Goal: Transaction & Acquisition: Purchase product/service

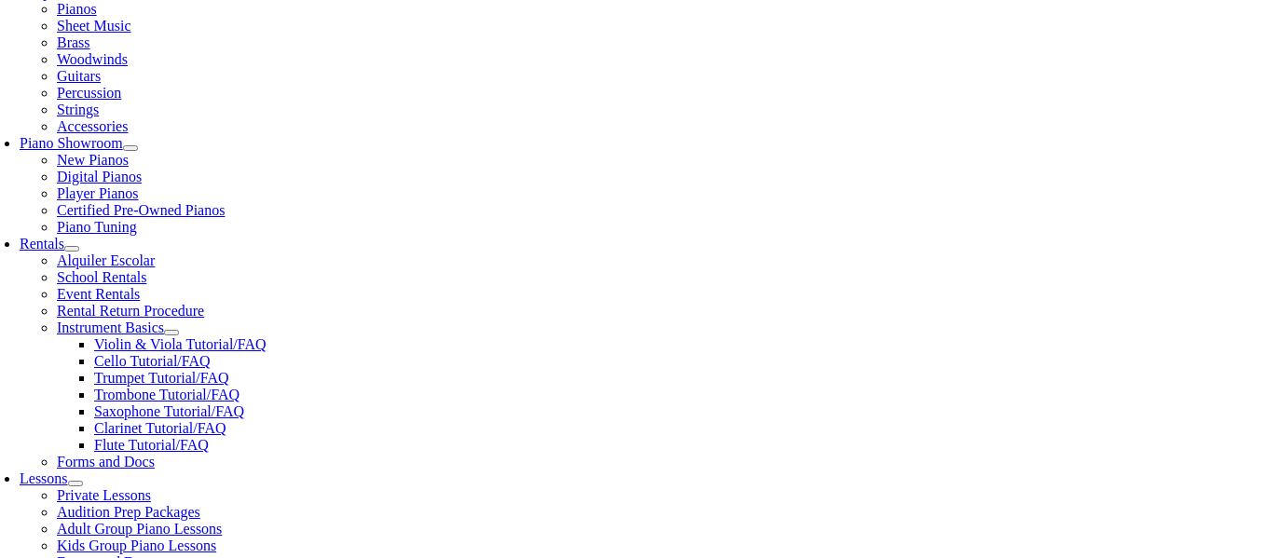
scroll to position [441, 0]
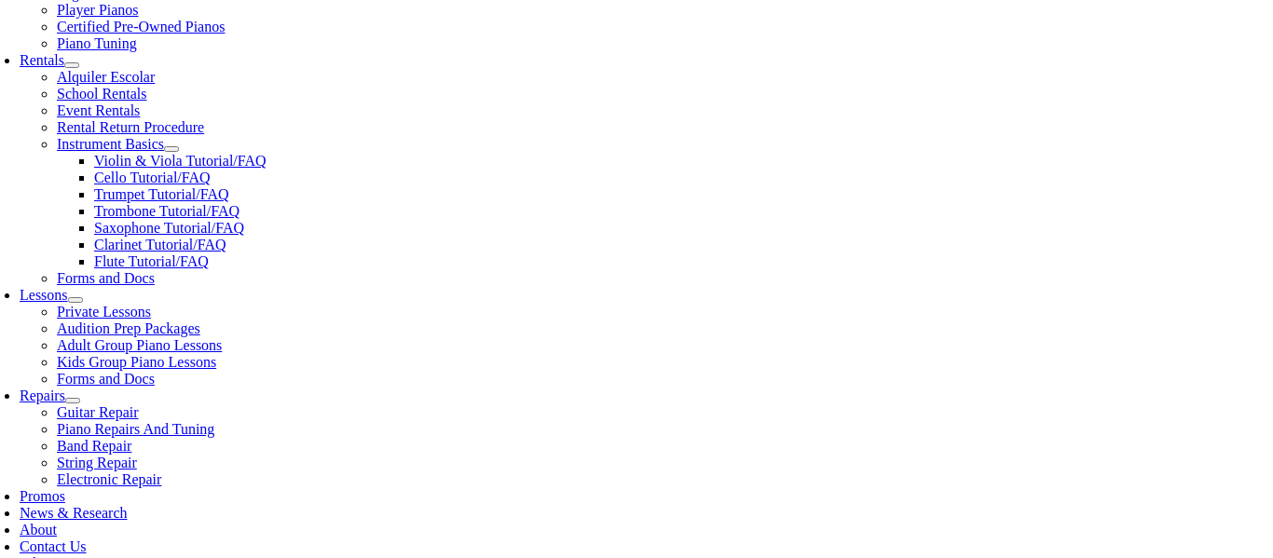
scroll to position [625, 0]
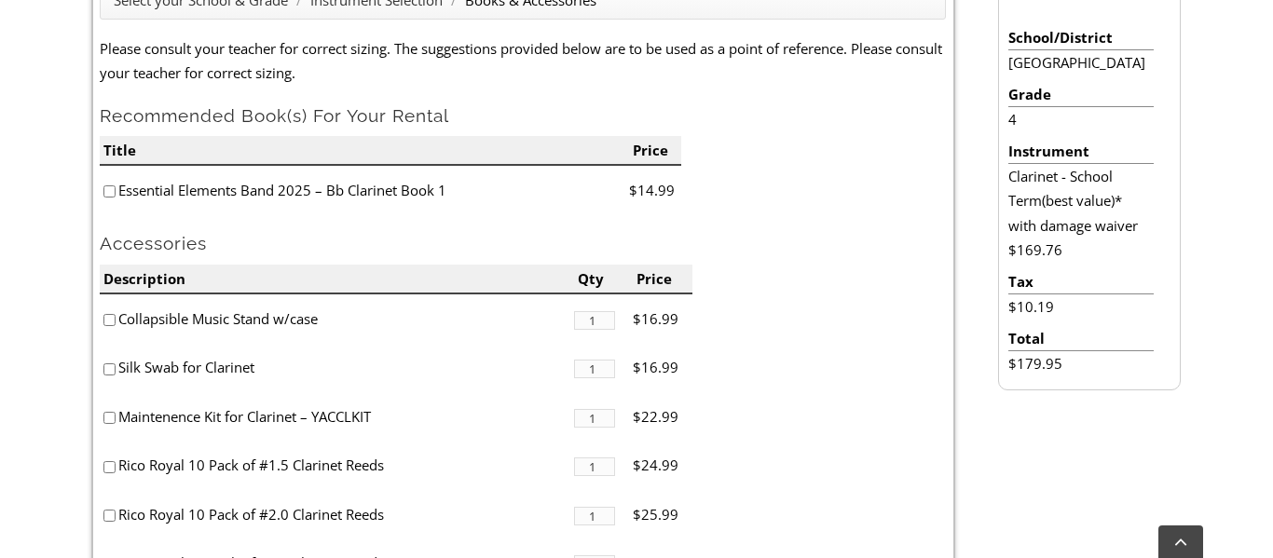
scroll to position [559, 0]
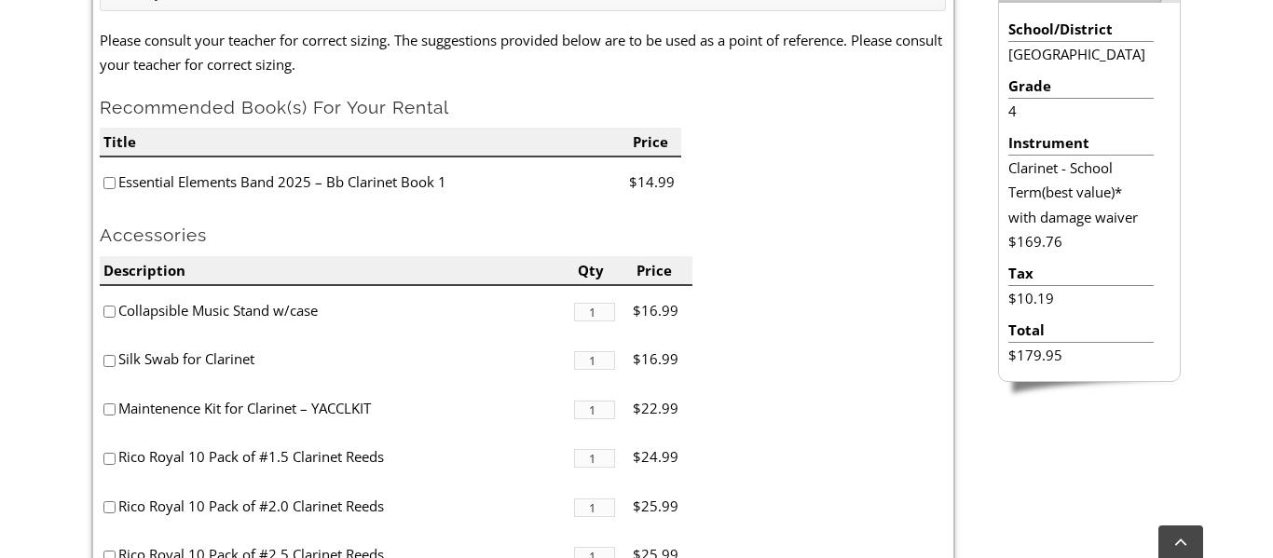
click at [108, 184] on input"] "checkbox" at bounding box center [109, 183] width 12 height 12
checkbox input"] "true"
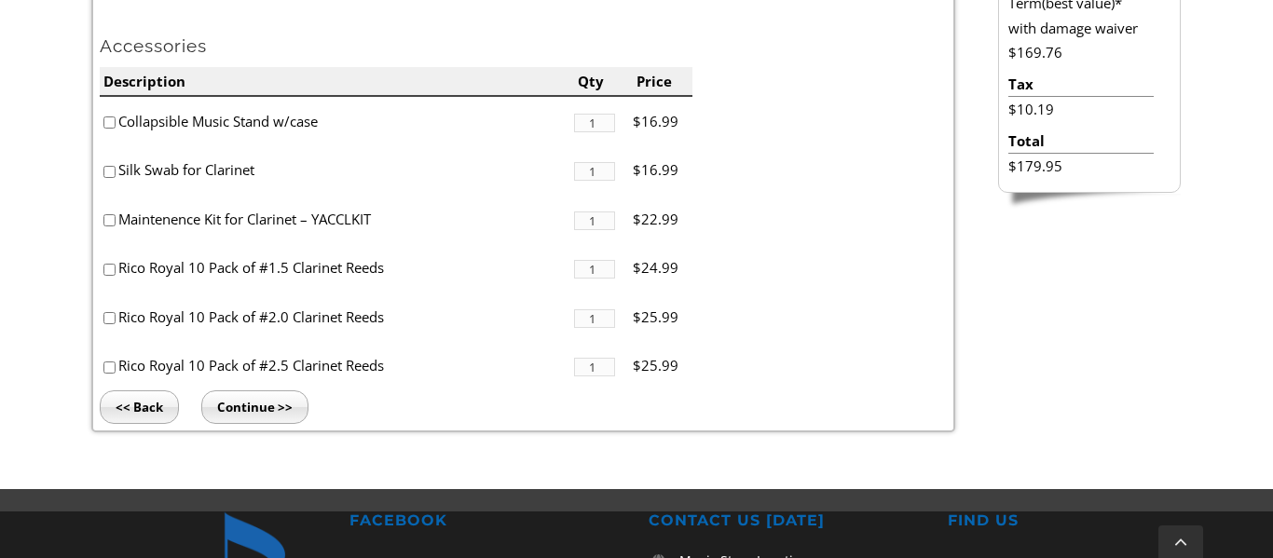
scroll to position [753, 0]
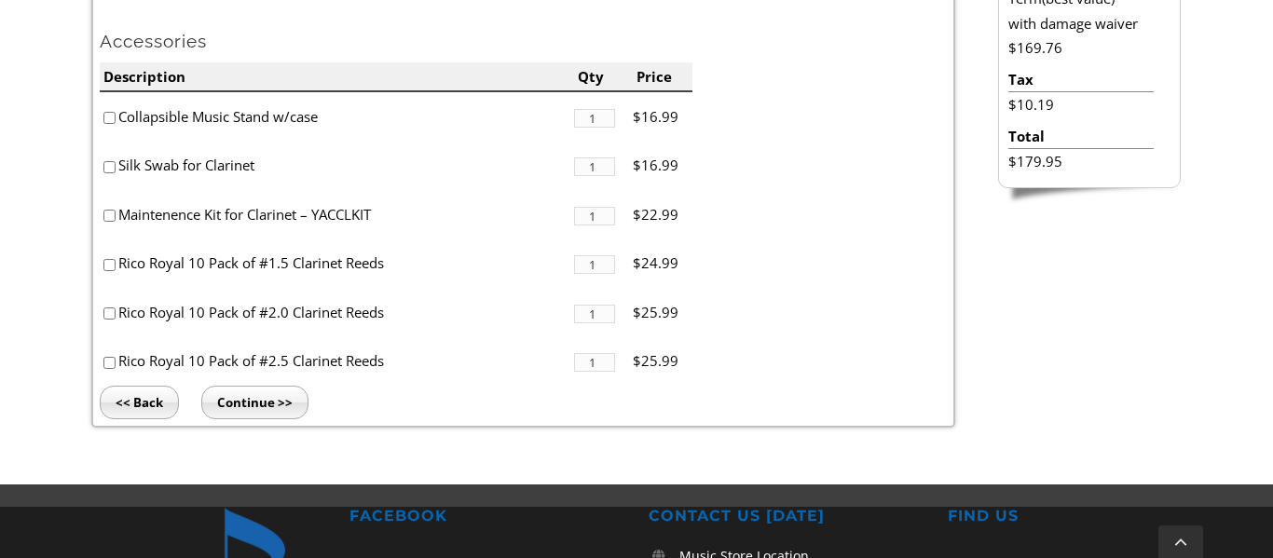
click at [107, 118] on input"] "checkbox" at bounding box center [109, 118] width 12 height 12
checkbox input"] "true"
click at [109, 363] on input"] "checkbox" at bounding box center [109, 363] width 12 height 12
checkbox input"] "true"
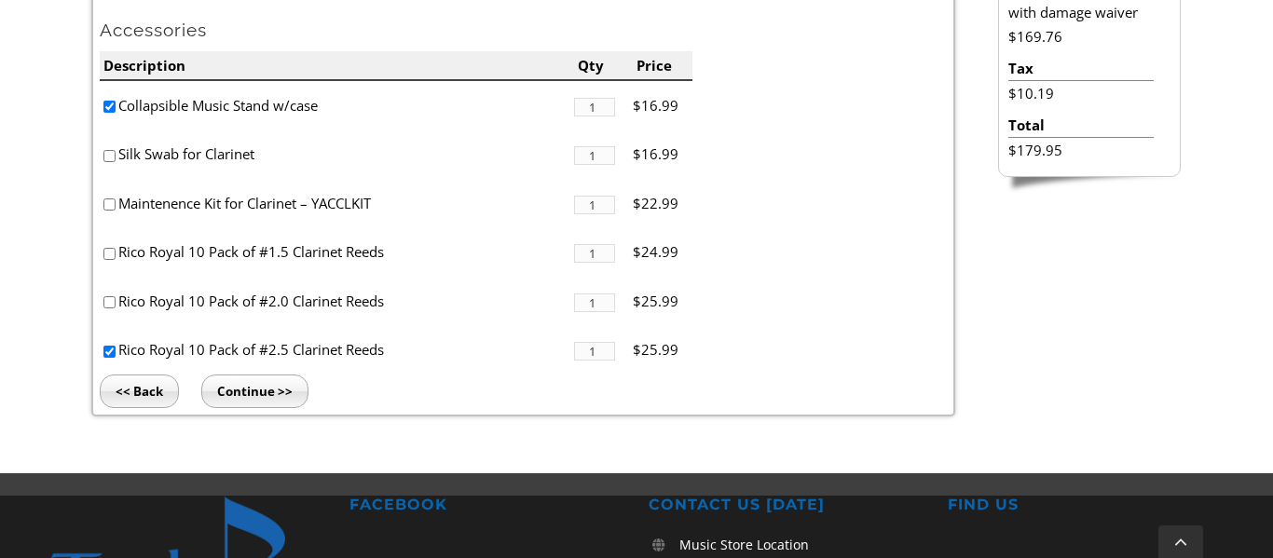
scroll to position [769, 0]
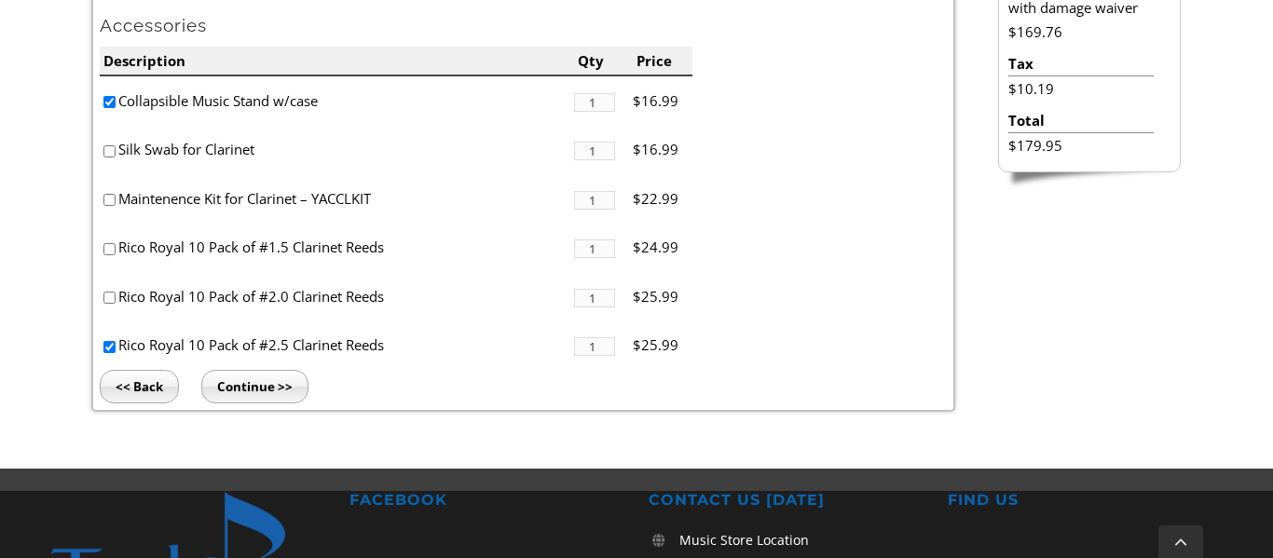
click at [271, 386] on input "Continue >>" at bounding box center [254, 387] width 107 height 34
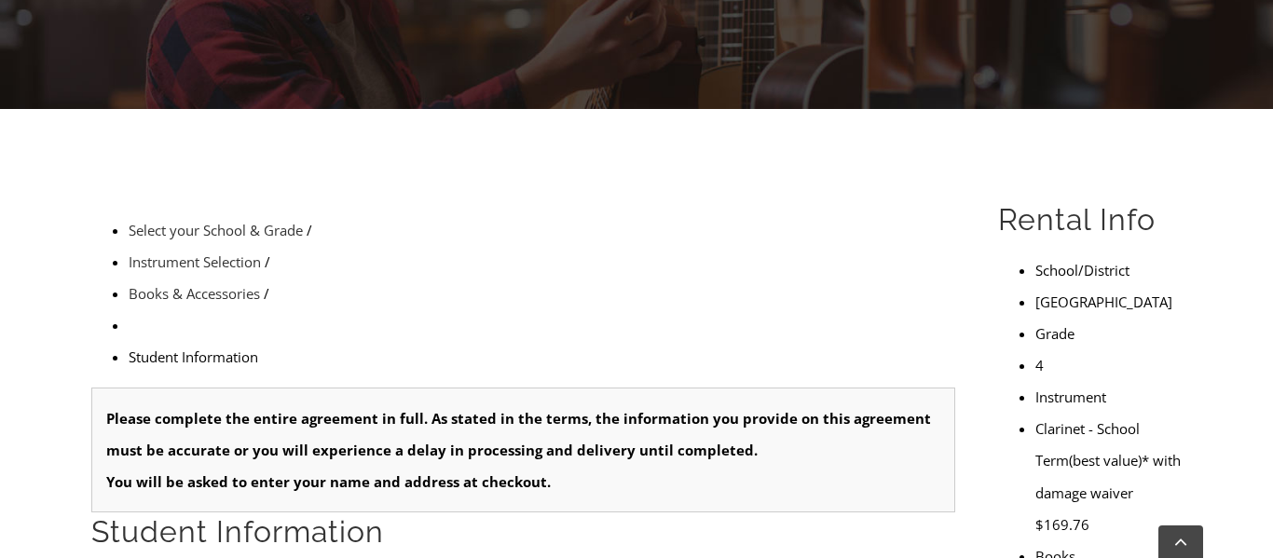
scroll to position [404, 0]
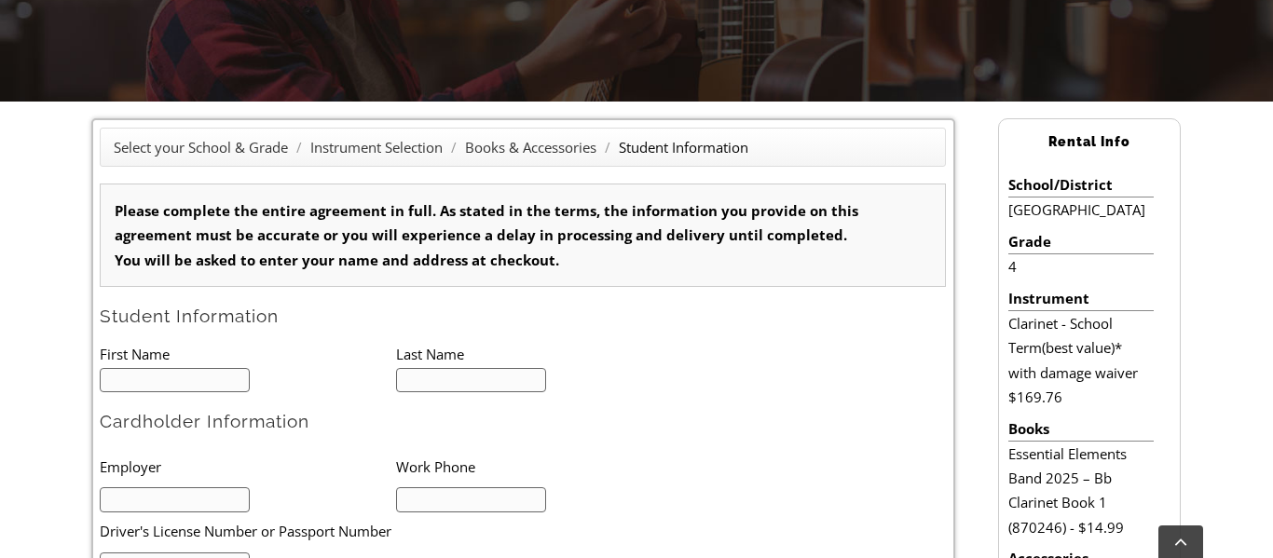
click at [663, 277] on div "Please complete the entire agreement in full. As stated in the terms, the infor…" at bounding box center [523, 235] width 846 height 103
type input "1"
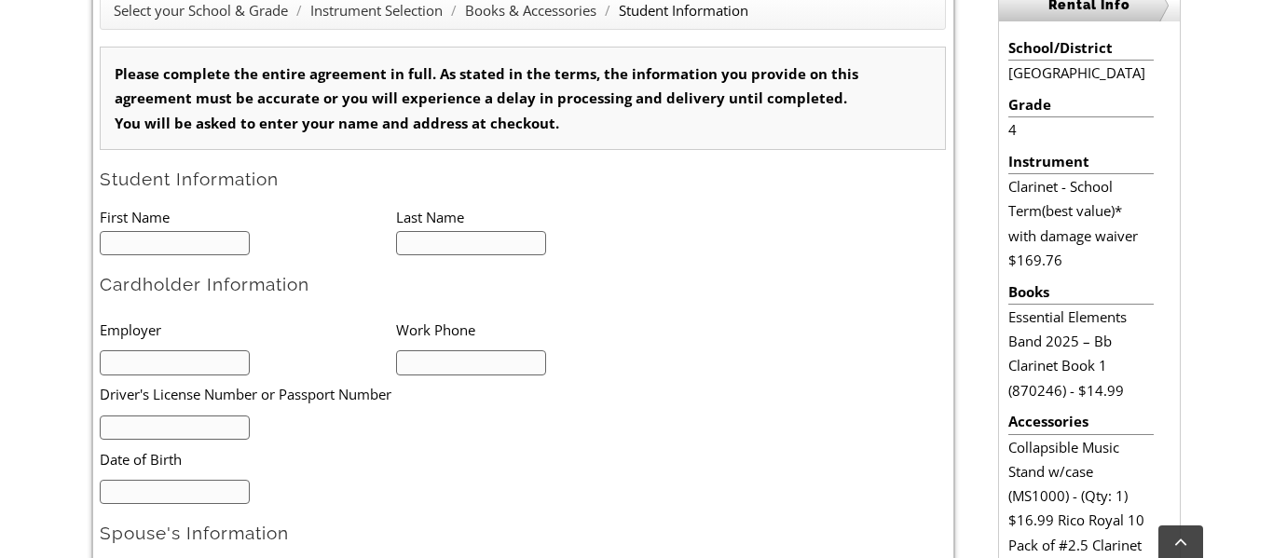
scroll to position [543, 0]
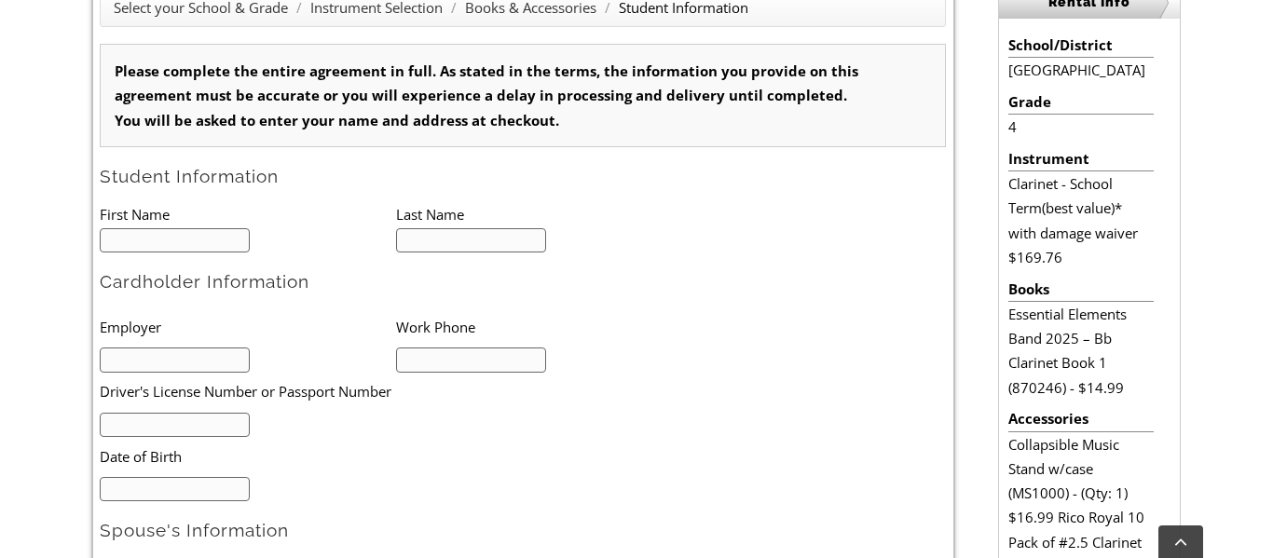
click at [205, 238] on input "text" at bounding box center [175, 240] width 150 height 25
type input "Cooper"
type input "Robison"
click at [759, 422] on form "Please complete the entire agreement in full. As stated in the terms, the infor…" at bounding box center [523, 546] width 846 height 1004
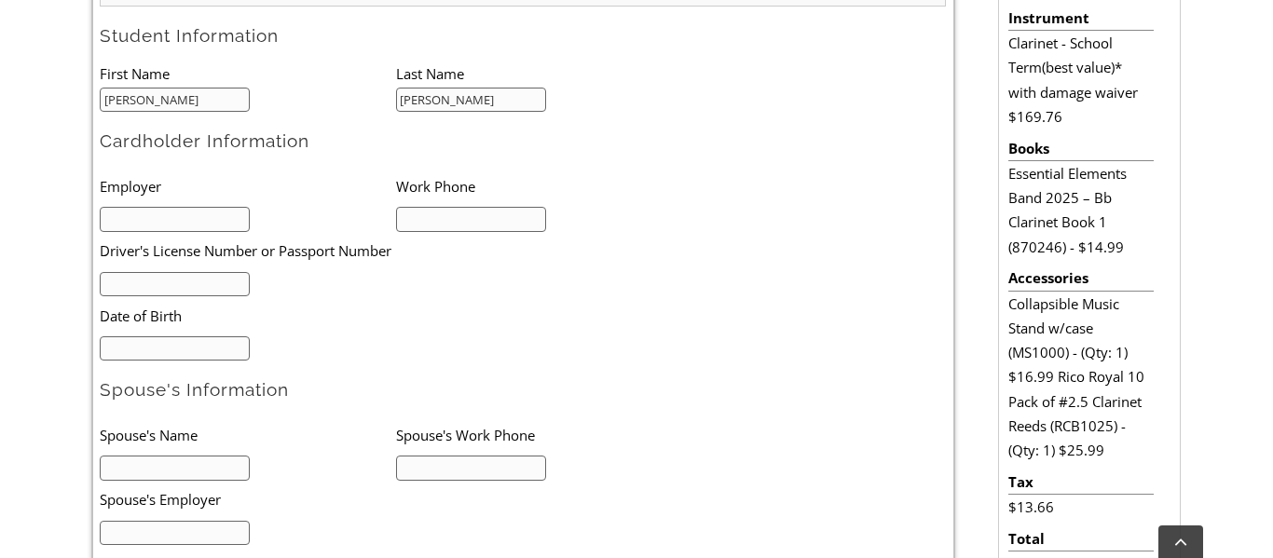
scroll to position [687, 0]
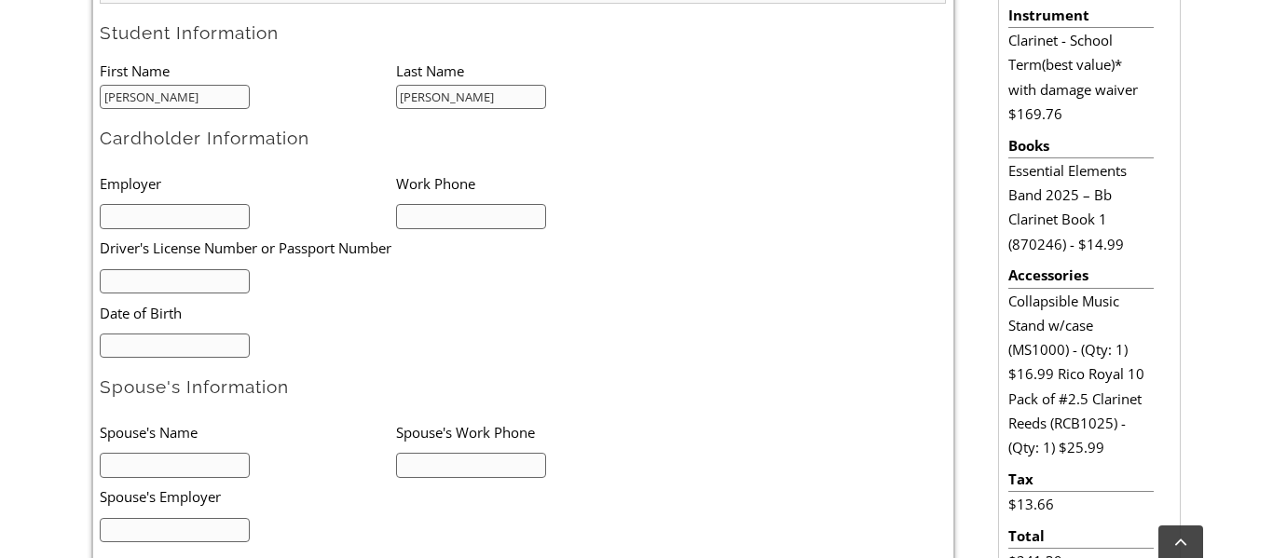
click at [125, 217] on input "text" at bounding box center [175, 216] width 150 height 25
type input "Student"
type input "N/A"
click at [137, 286] on input "text" at bounding box center [175, 281] width 150 height 25
type input "N/A"
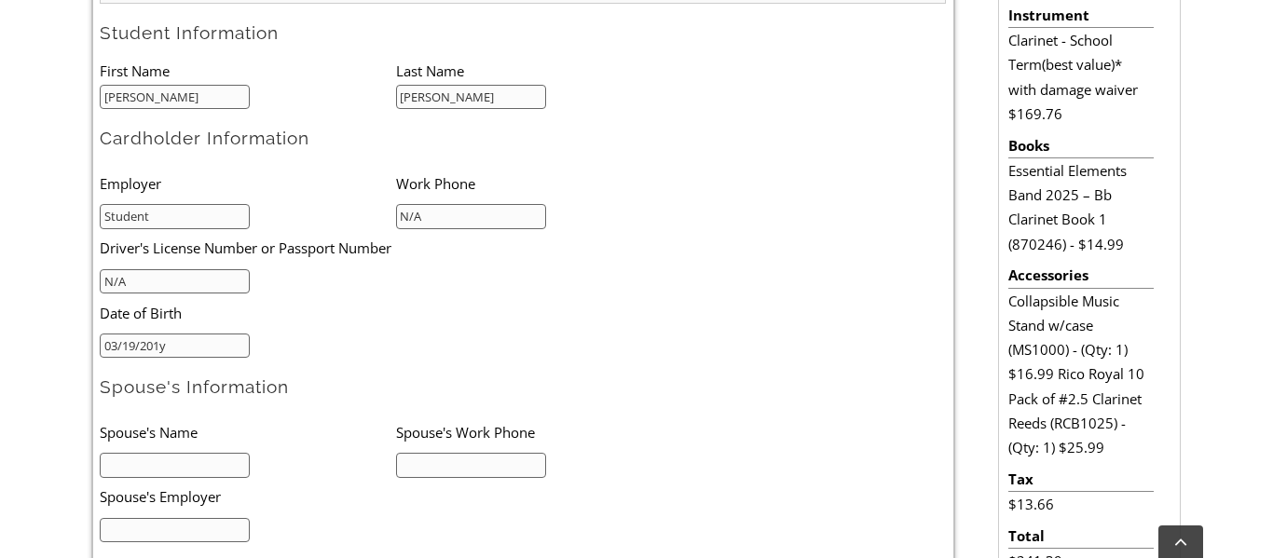
type input "03/19/2015"
click at [458, 350] on ul "Employer Work Phone Student N/A Driver's License Number or Passport Number N/A …" at bounding box center [396, 261] width 592 height 194
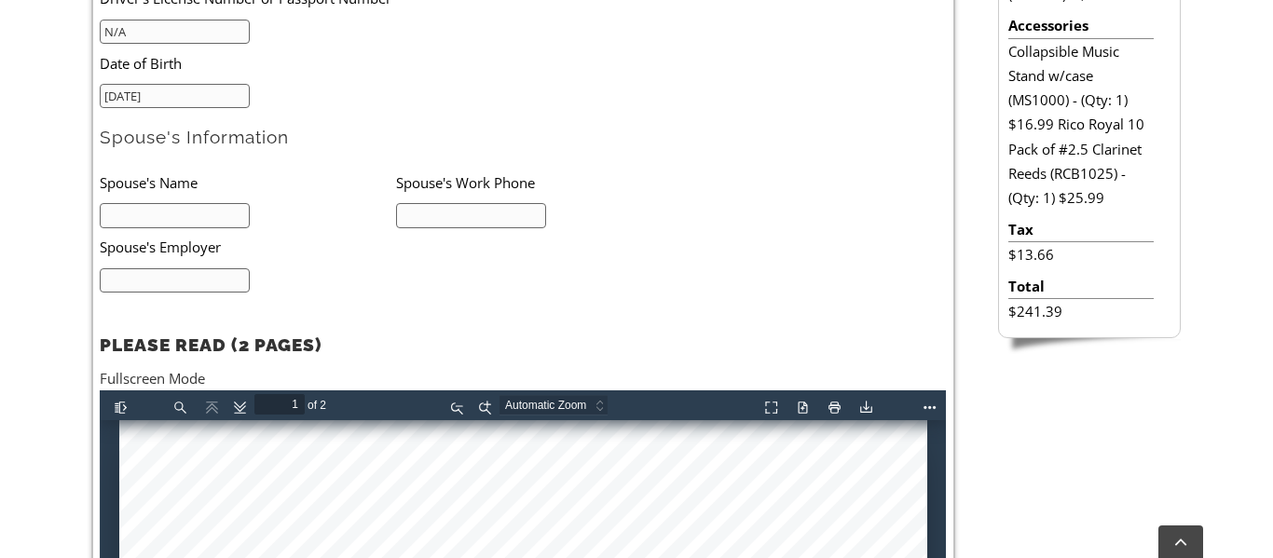
scroll to position [938, 0]
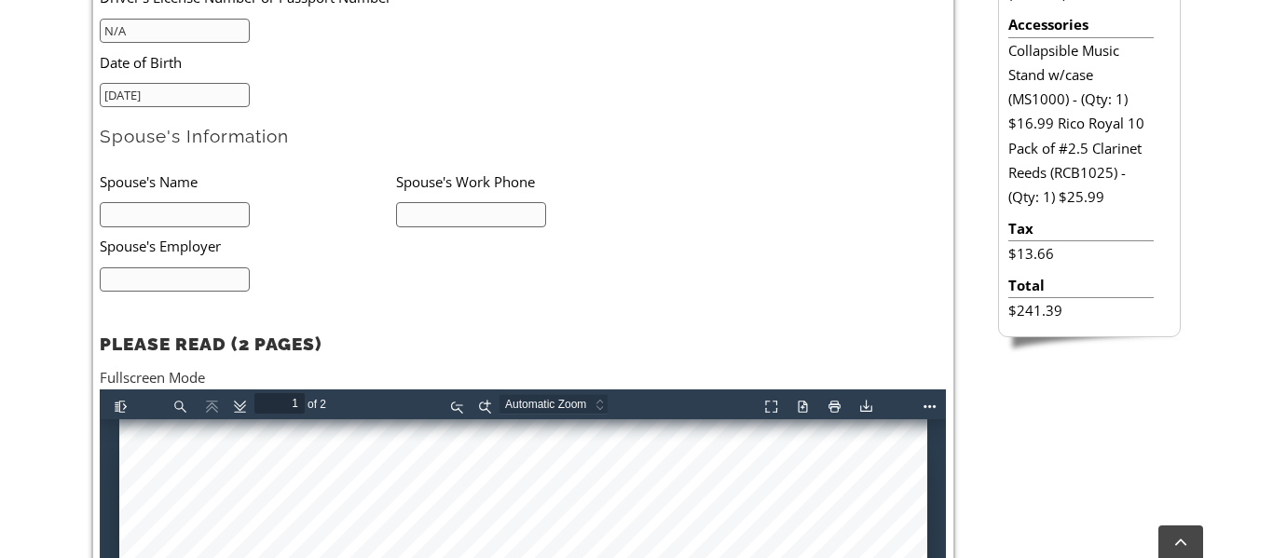
click at [207, 217] on input "text" at bounding box center [175, 214] width 150 height 25
type input "N/A"
click at [689, 260] on ul "Spouse's Name Spouse's Work Phone N/A N/A Spouse's Employer N/A" at bounding box center [396, 227] width 592 height 130
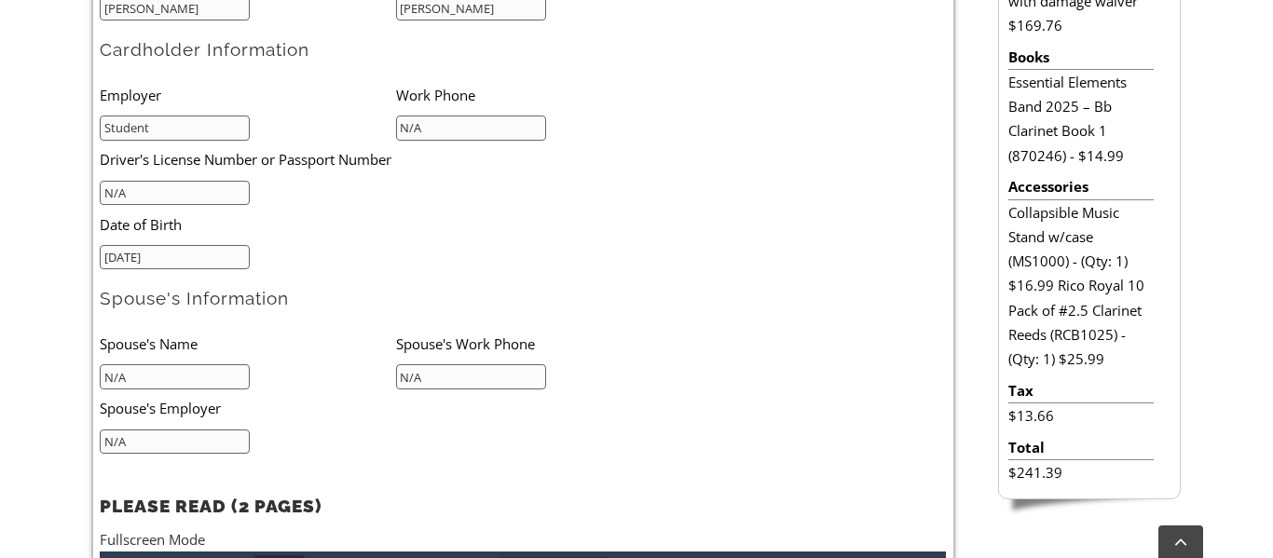
scroll to position [777, 0]
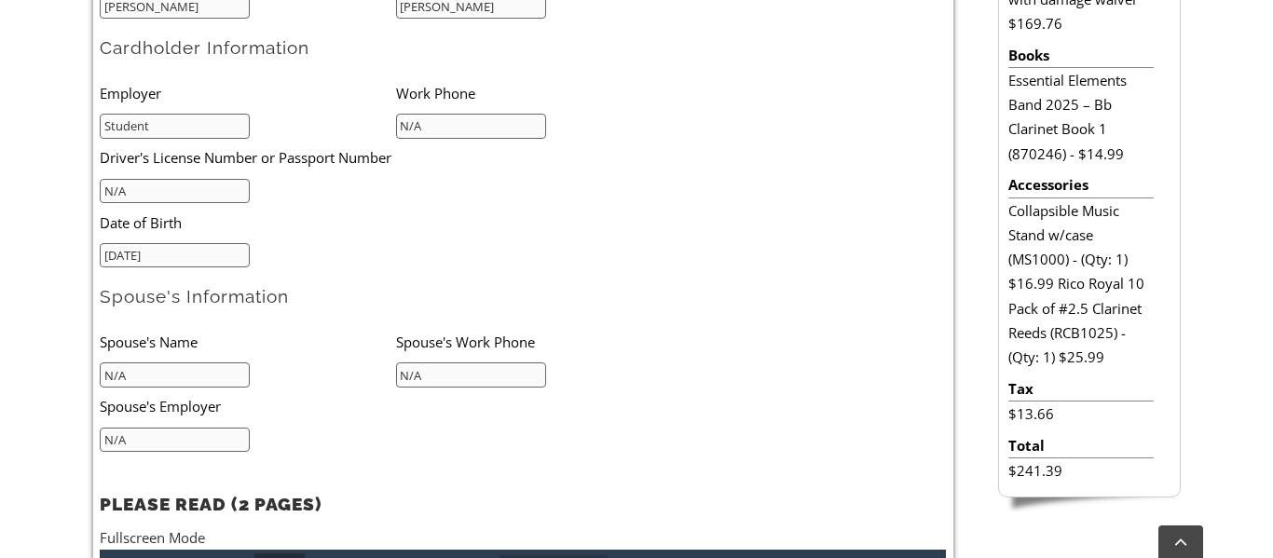
click at [210, 126] on input "Student" at bounding box center [175, 126] width 150 height 25
drag, startPoint x: 210, startPoint y: 126, endPoint x: 56, endPoint y: 112, distance: 154.4
click at [56, 112] on div "Select your School & Grade / Instrument Selection / Books & Accessories / Stude…" at bounding box center [636, 354] width 1273 height 1252
type input "N/A"
click at [453, 127] on input "N/A" at bounding box center [471, 126] width 150 height 25
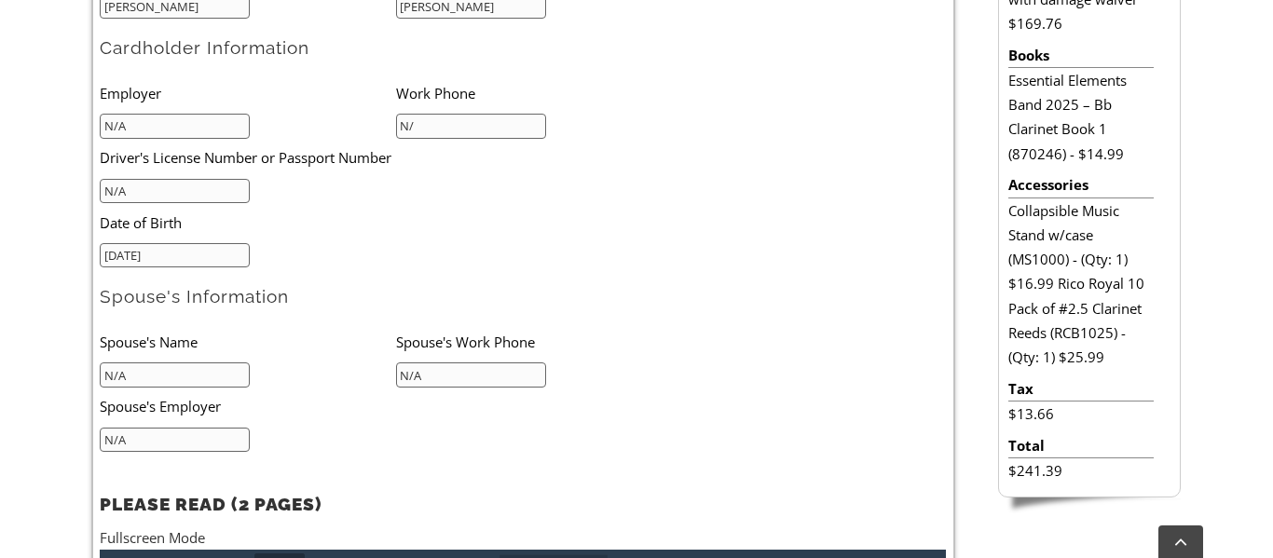
type input "N"
type input "3023328540"
click at [185, 195] on input "N/A" at bounding box center [175, 191] width 150 height 25
type input "N"
click at [194, 259] on input "03/19/2015" at bounding box center [175, 255] width 150 height 25
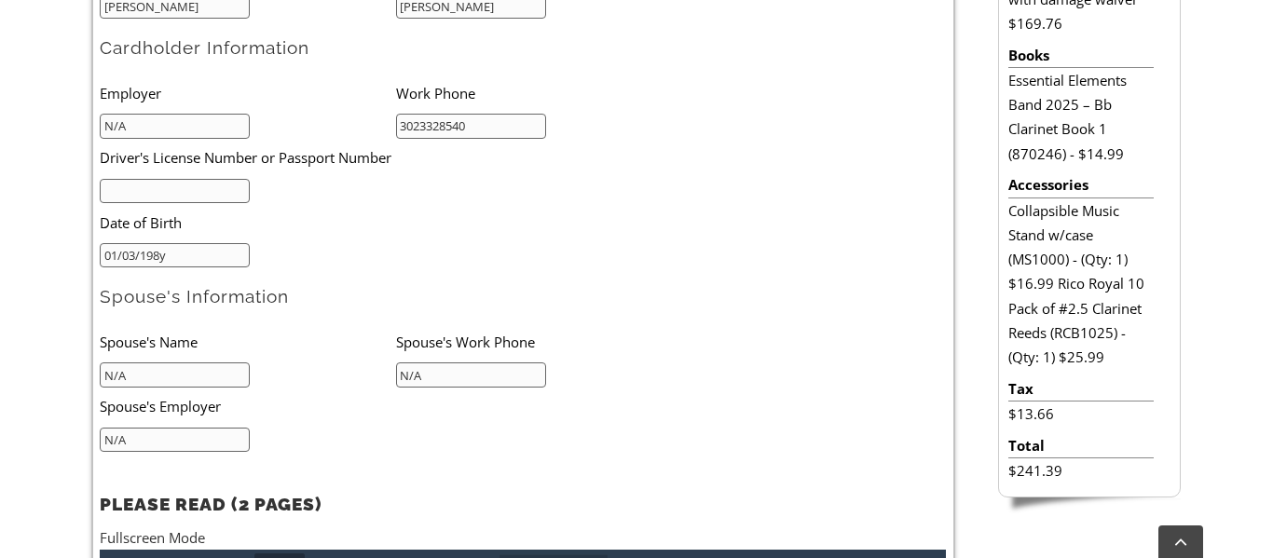
type input "01/03/1989"
click at [174, 377] on input "N/A" at bounding box center [175, 375] width 150 height 25
type input "N"
type input "Wesley Robison"
click at [453, 375] on input "N/A" at bounding box center [471, 375] width 150 height 25
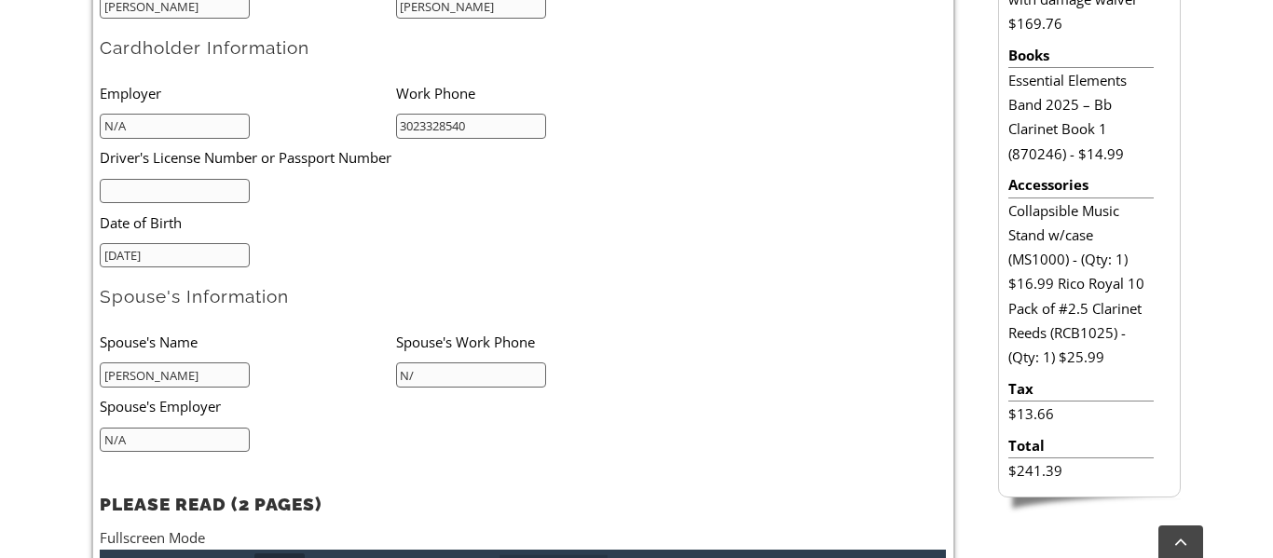
type input "N"
type input "610-932-3697"
type input "Howetts Screen Printing"
click at [669, 328] on li "Spouse's Work Phone" at bounding box center [544, 342] width 296 height 38
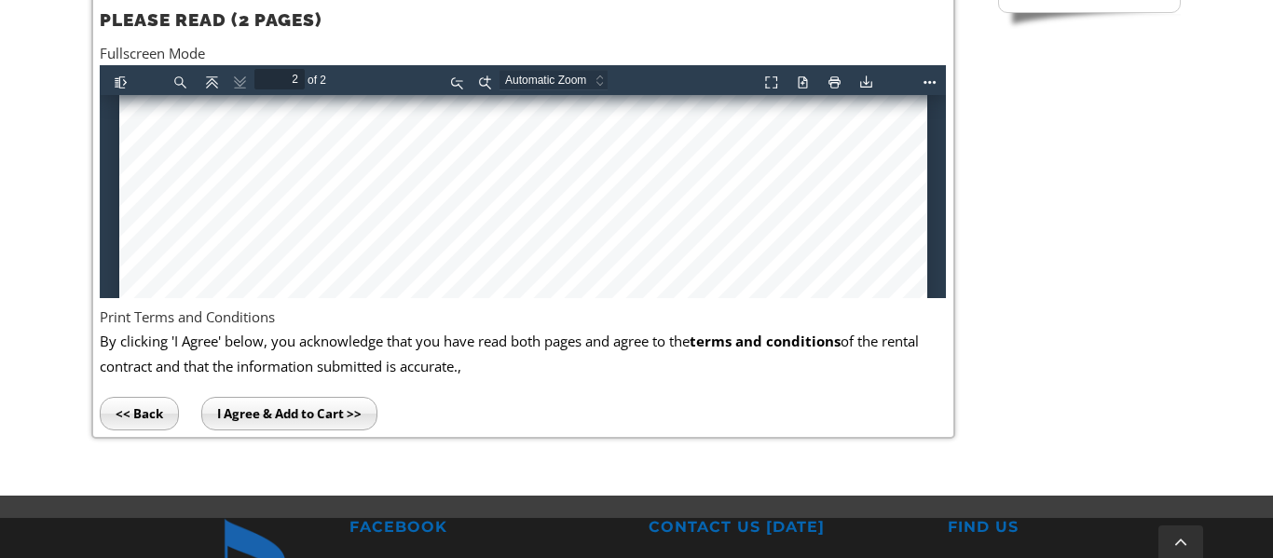
scroll to position [1990, 0]
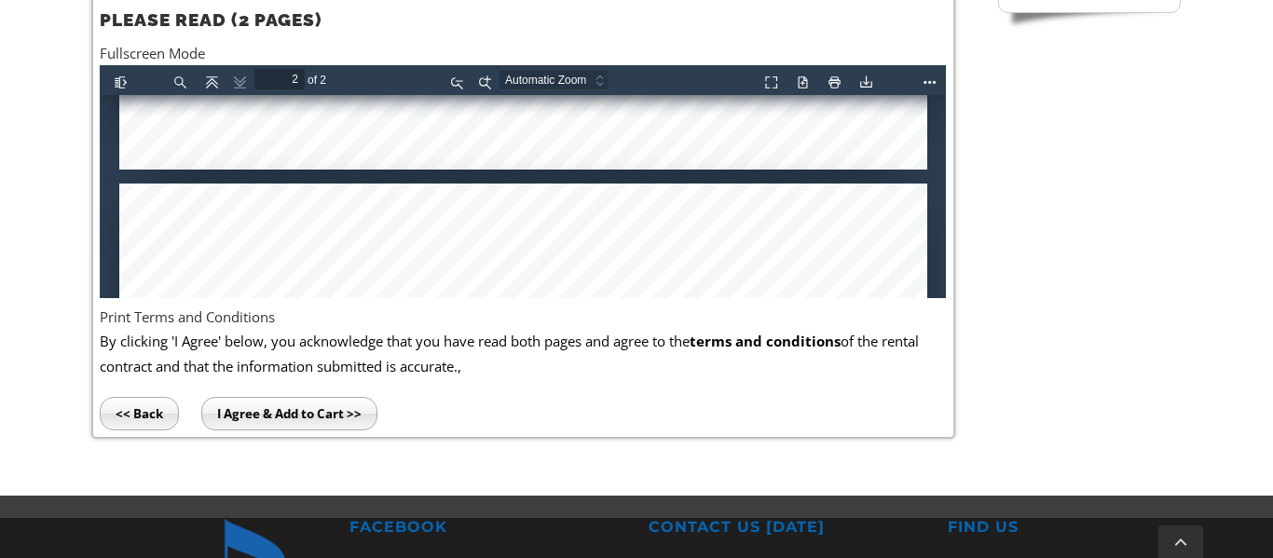
type input "1"
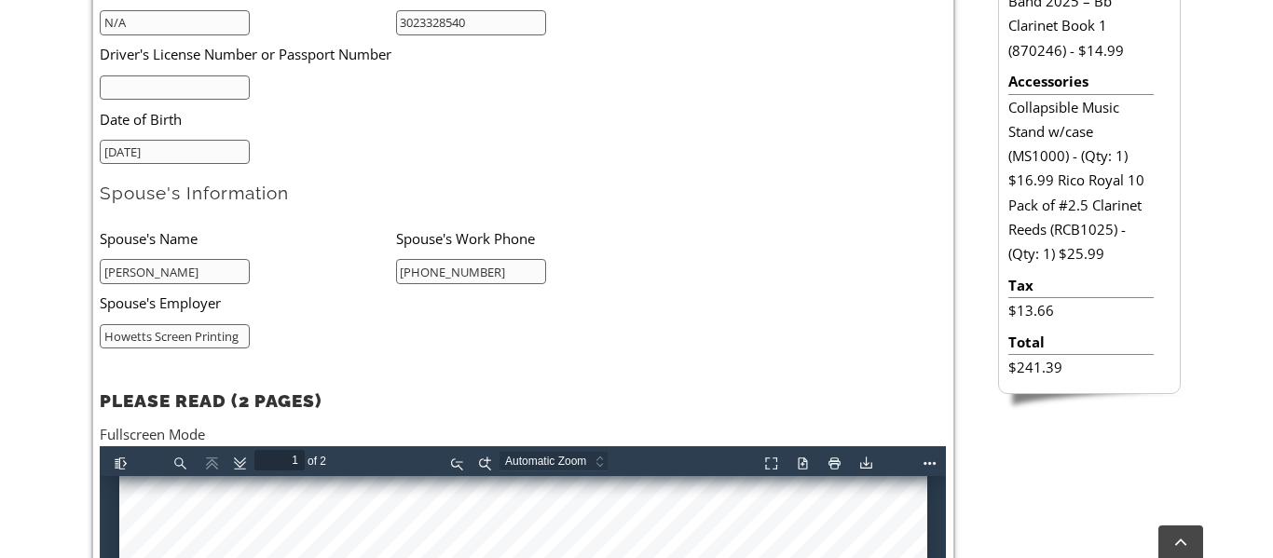
scroll to position [878, 0]
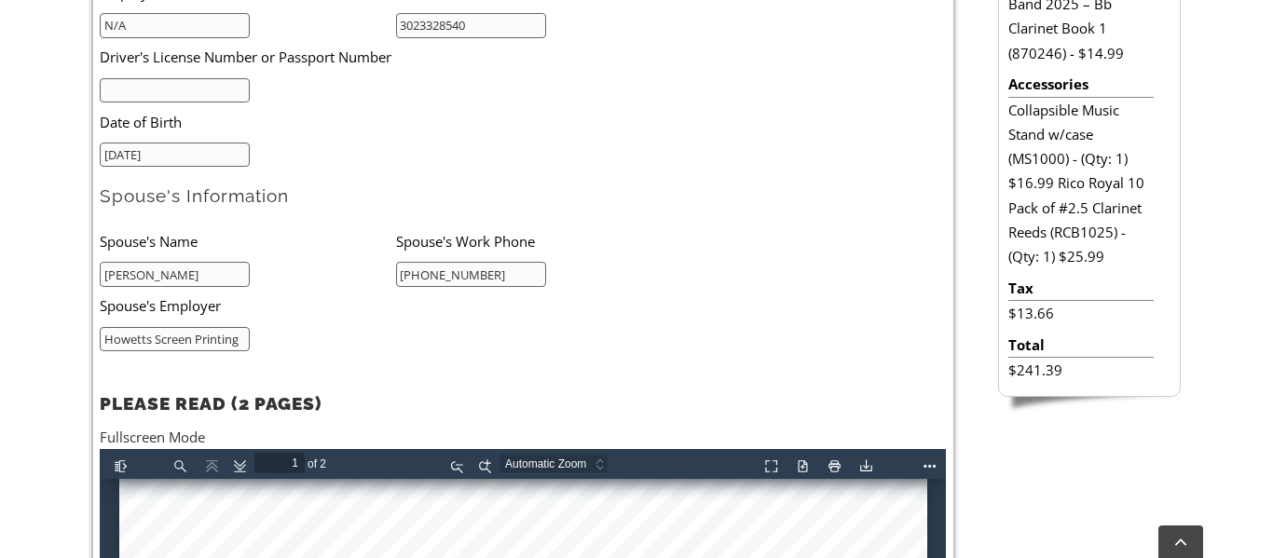
click at [150, 98] on input "text" at bounding box center [175, 90] width 150 height 25
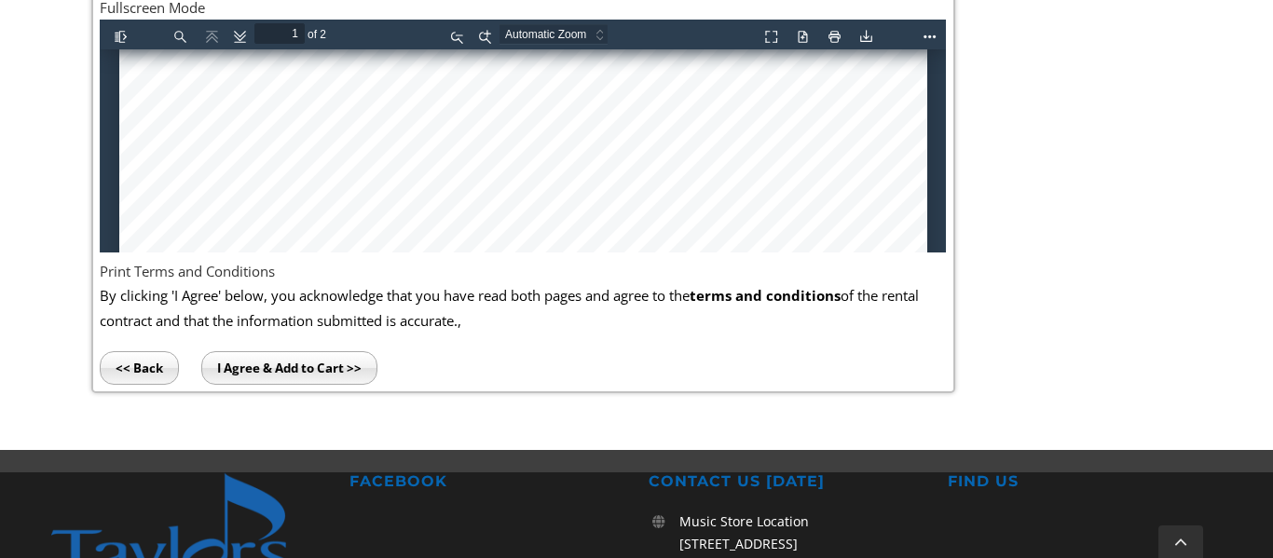
scroll to position [1315, 0]
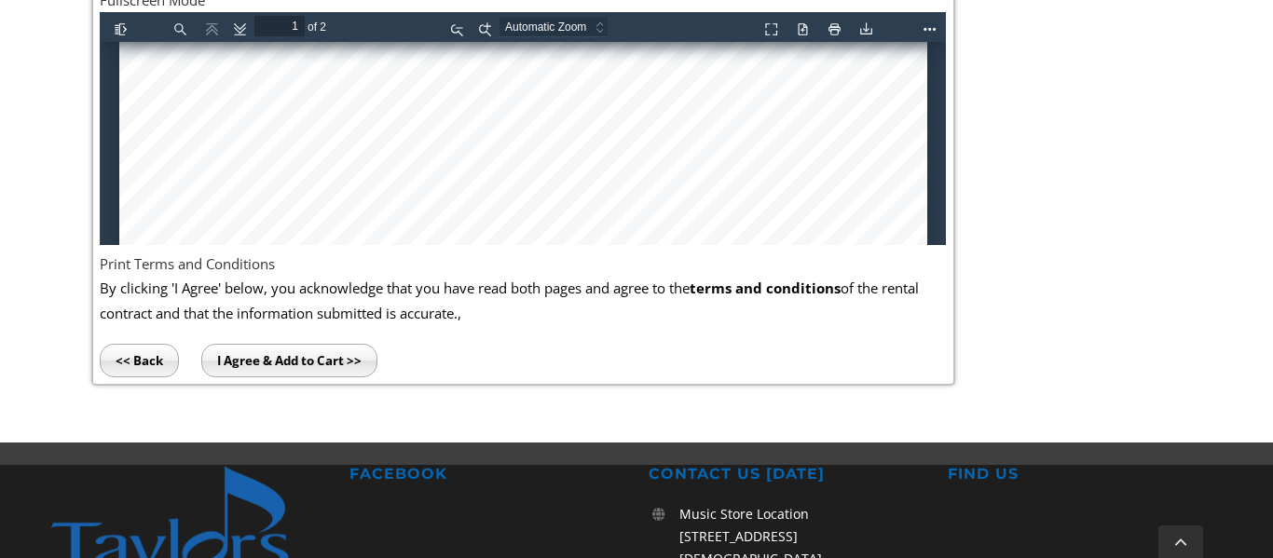
type input "28620409"
click at [313, 359] on input "I Agree & Add to Cart >>" at bounding box center [289, 361] width 176 height 34
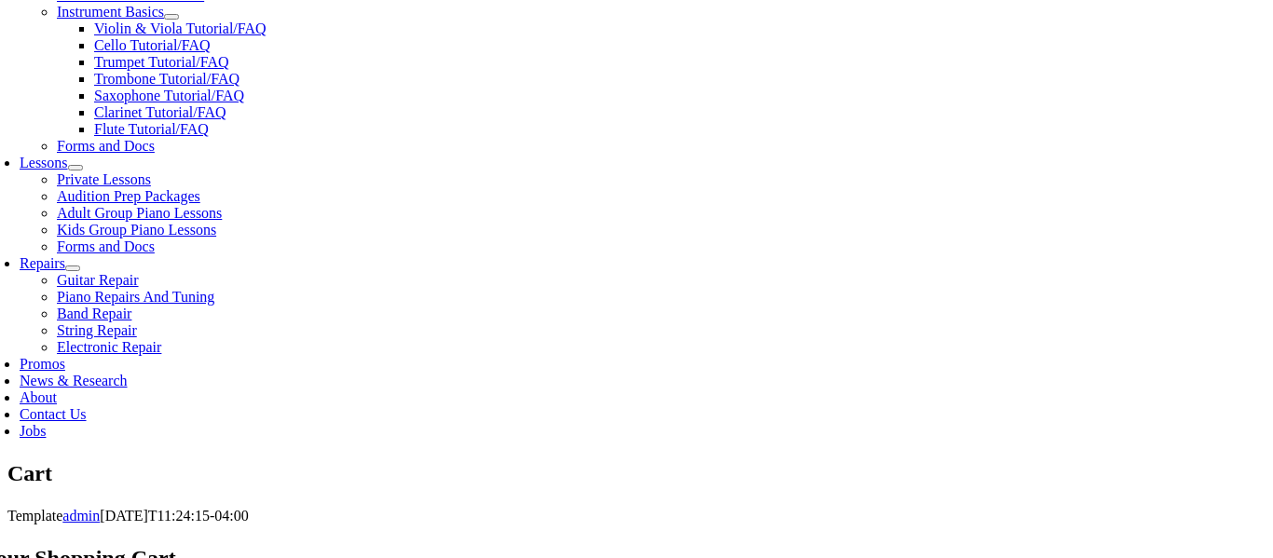
scroll to position [758, 0]
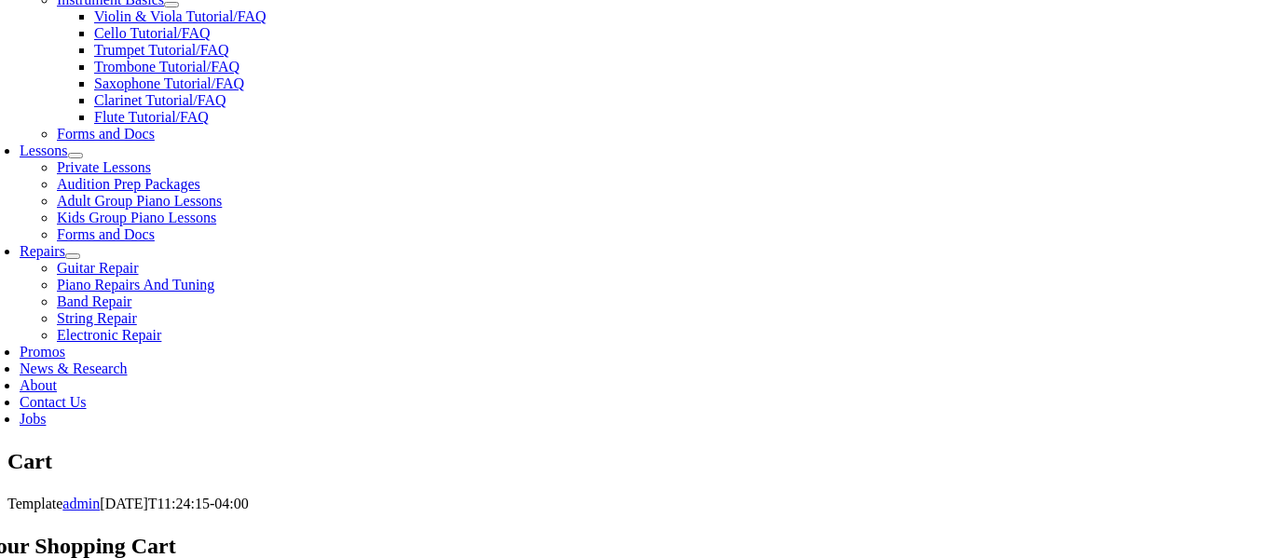
scroll to position [771, 0]
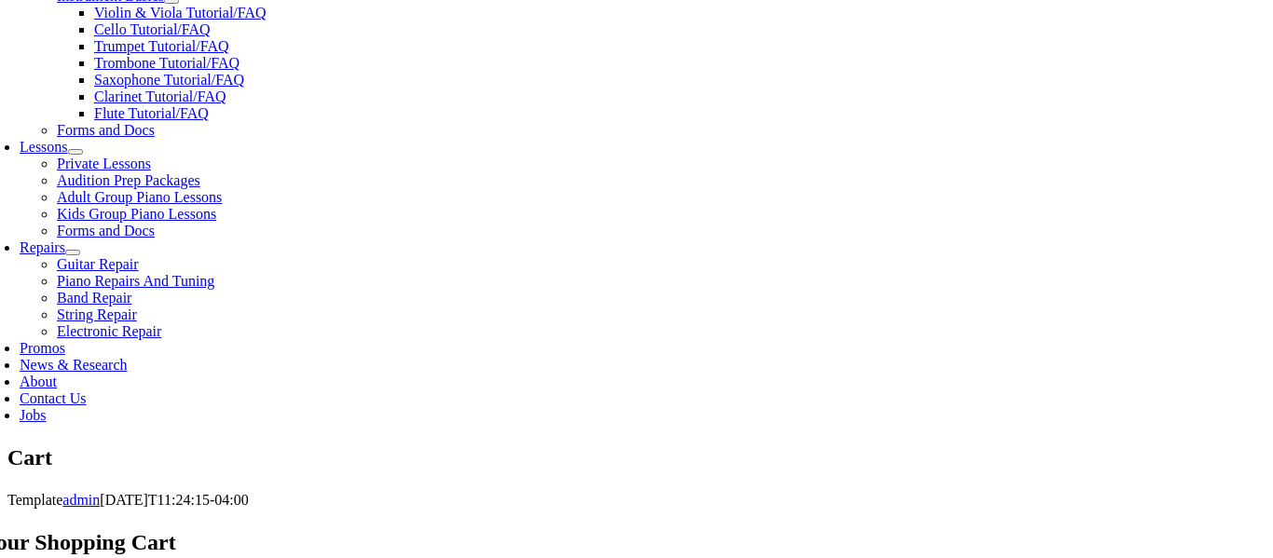
select select "PA"
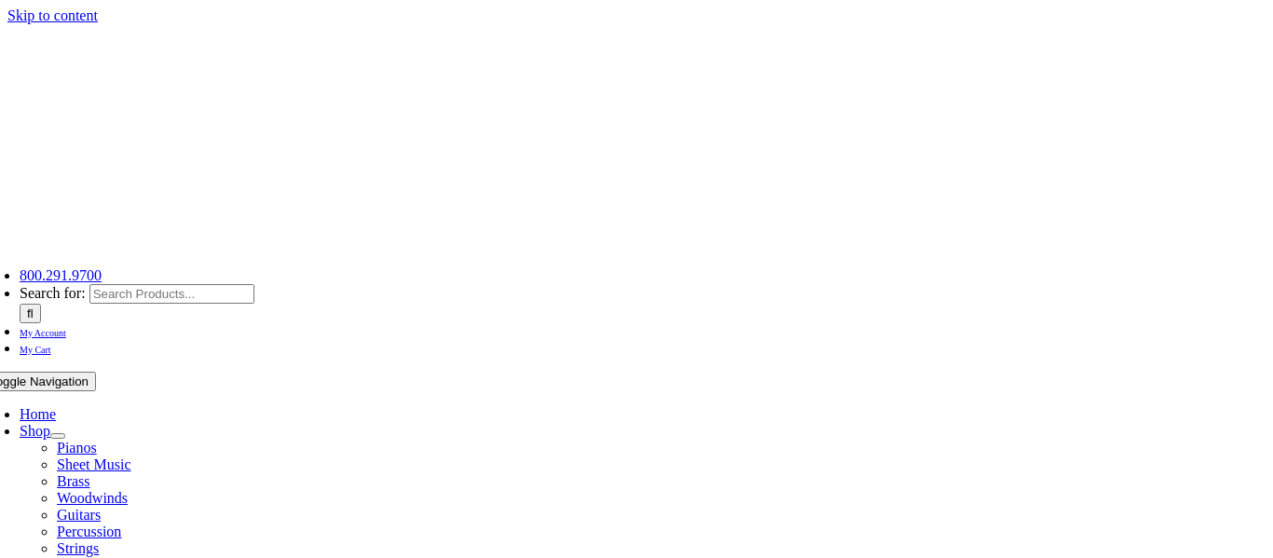
select select "PA"
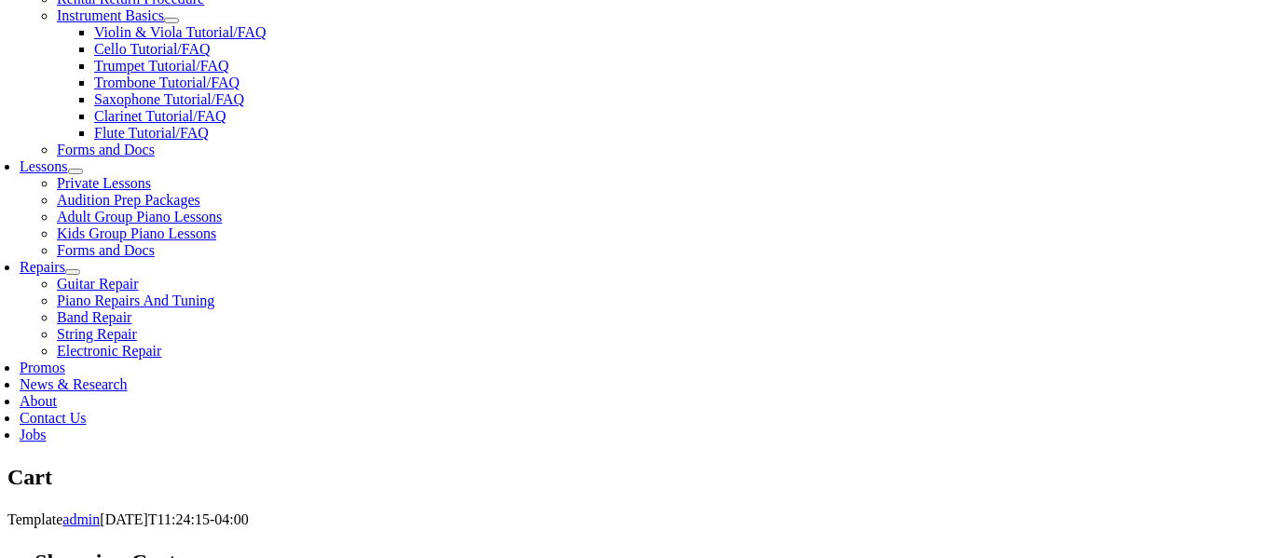
scroll to position [757, 0]
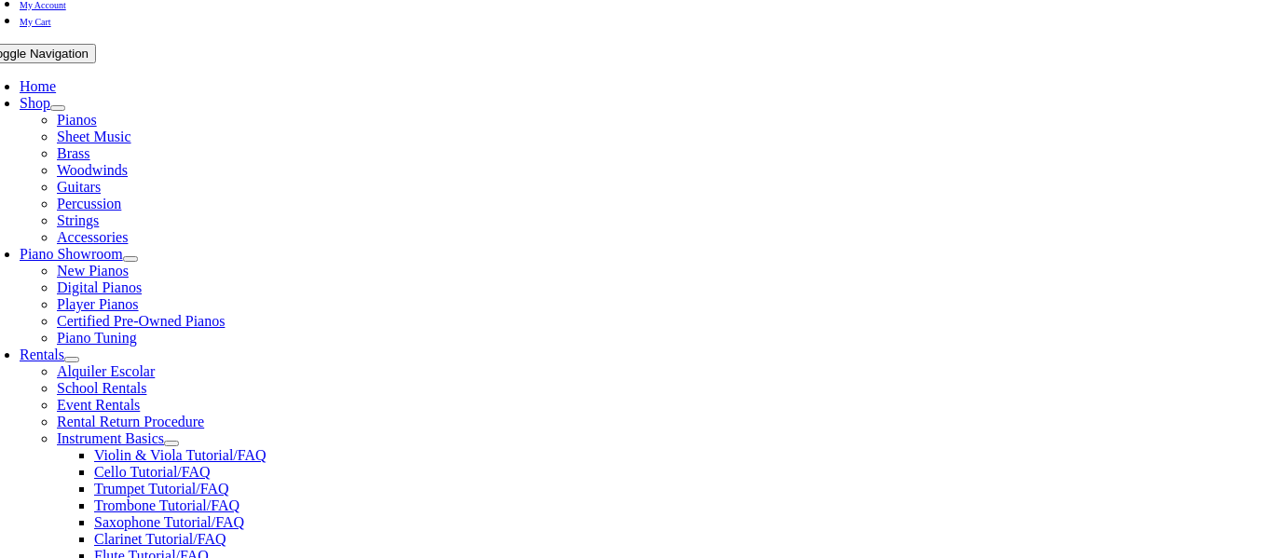
scroll to position [354, 0]
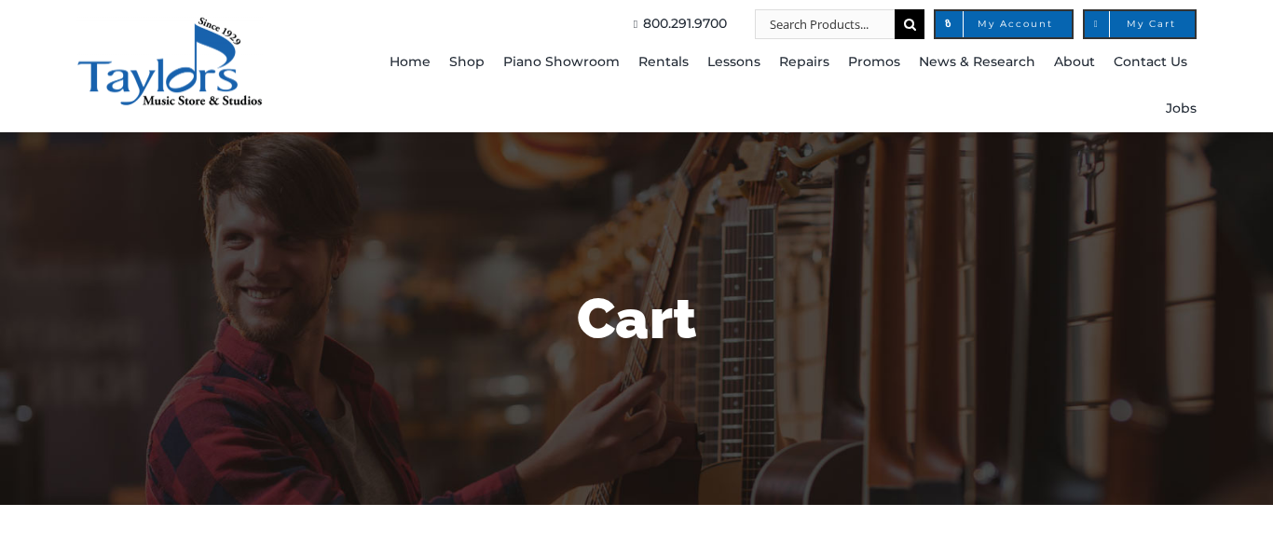
select select "PA"
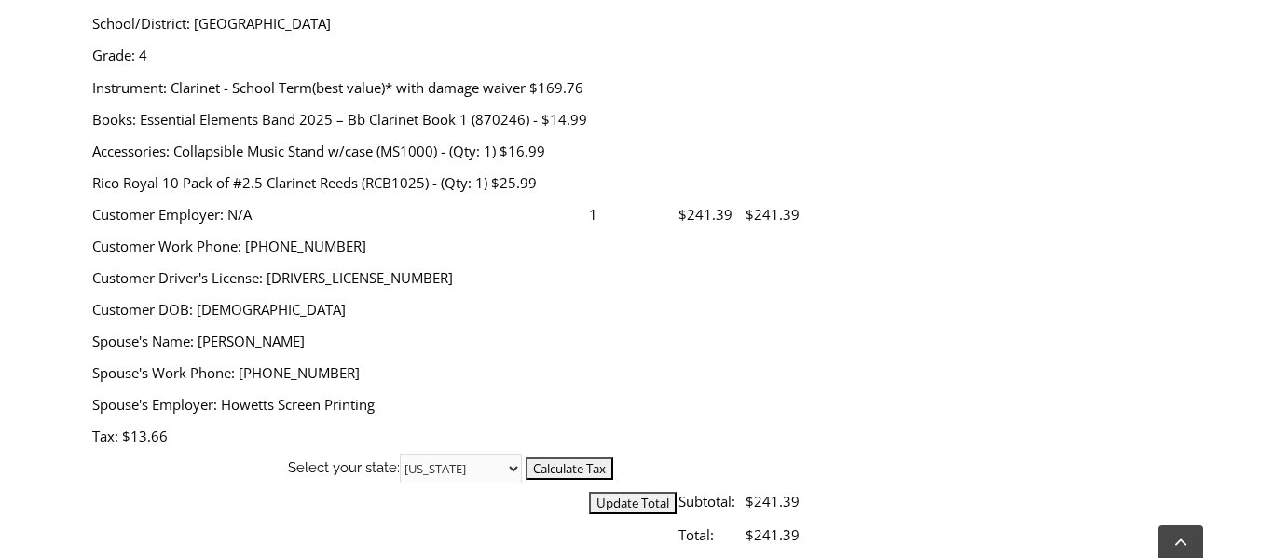
scroll to position [761, 0]
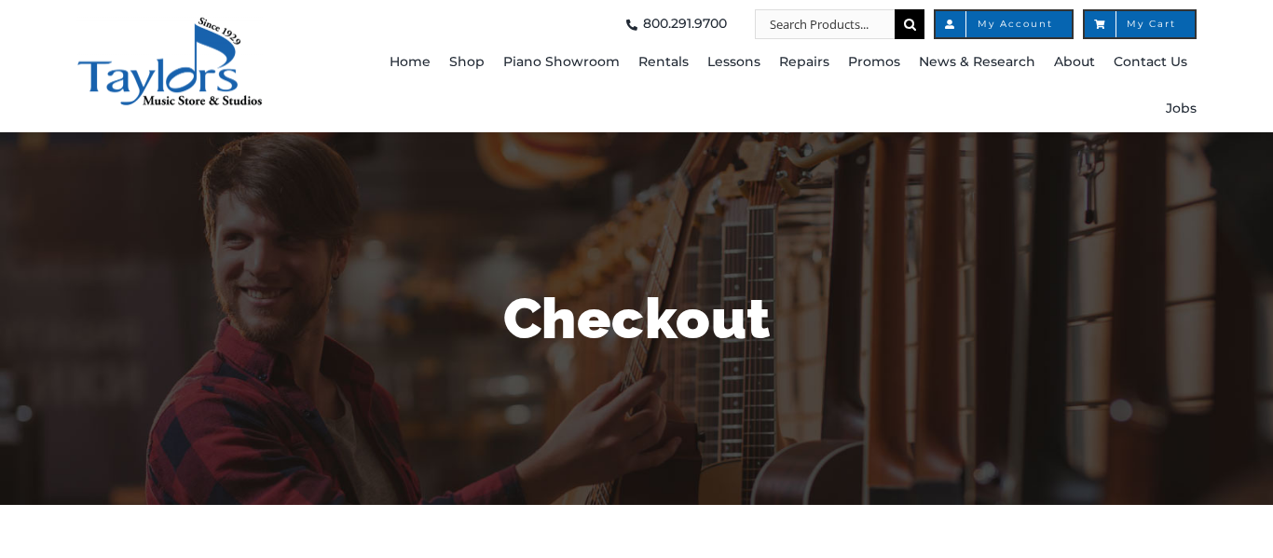
select select
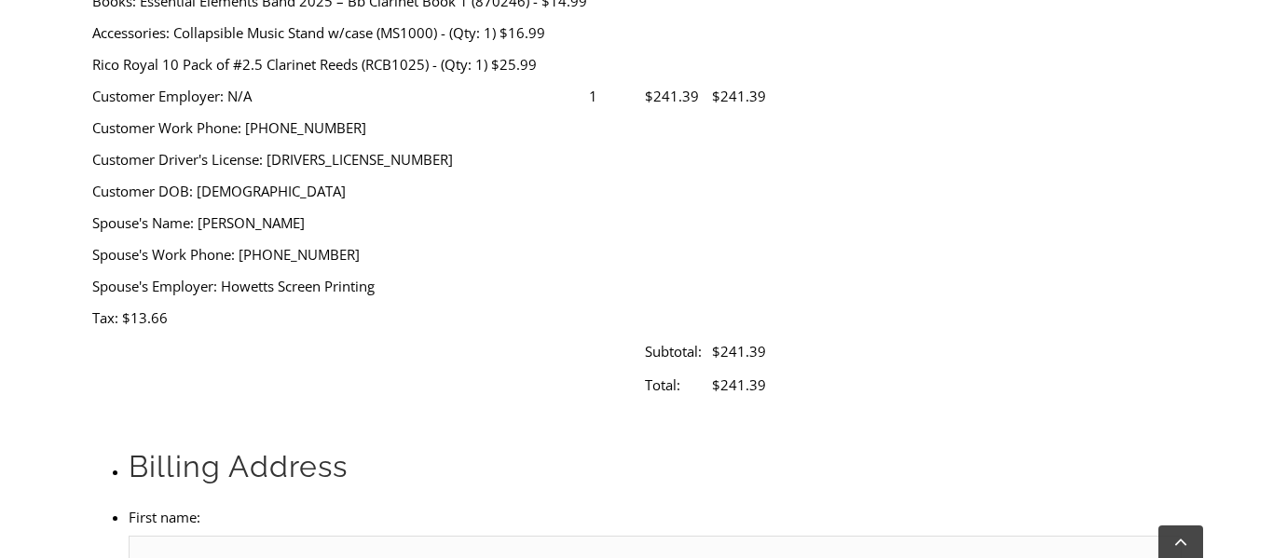
scroll to position [875, 0]
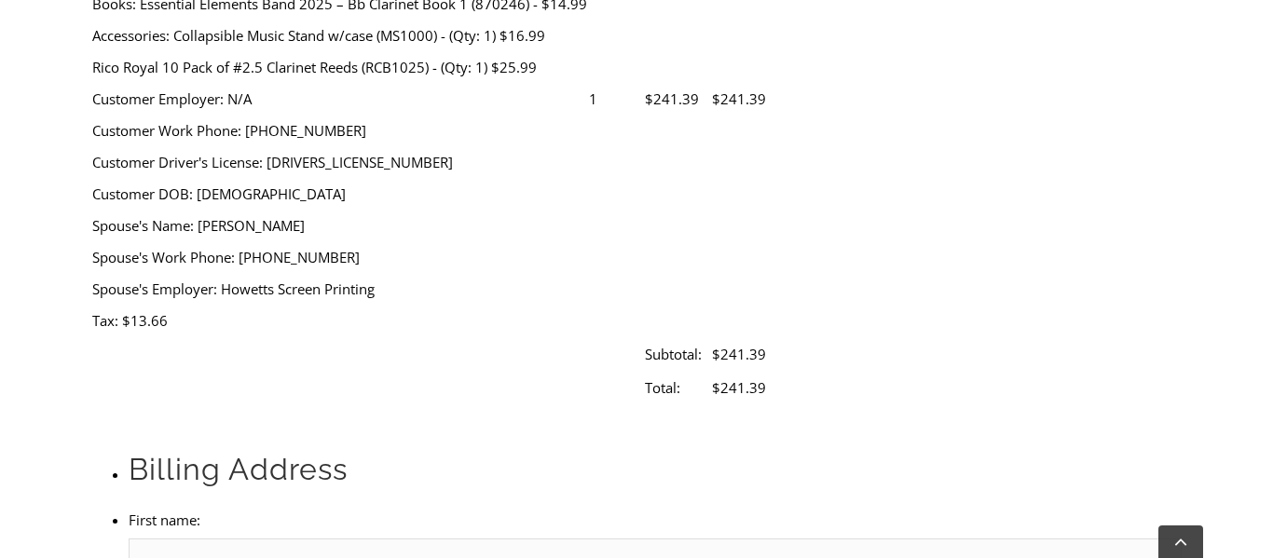
click at [326, 539] on input "First name:" at bounding box center [655, 554] width 1053 height 30
type input "[PERSON_NAME]"
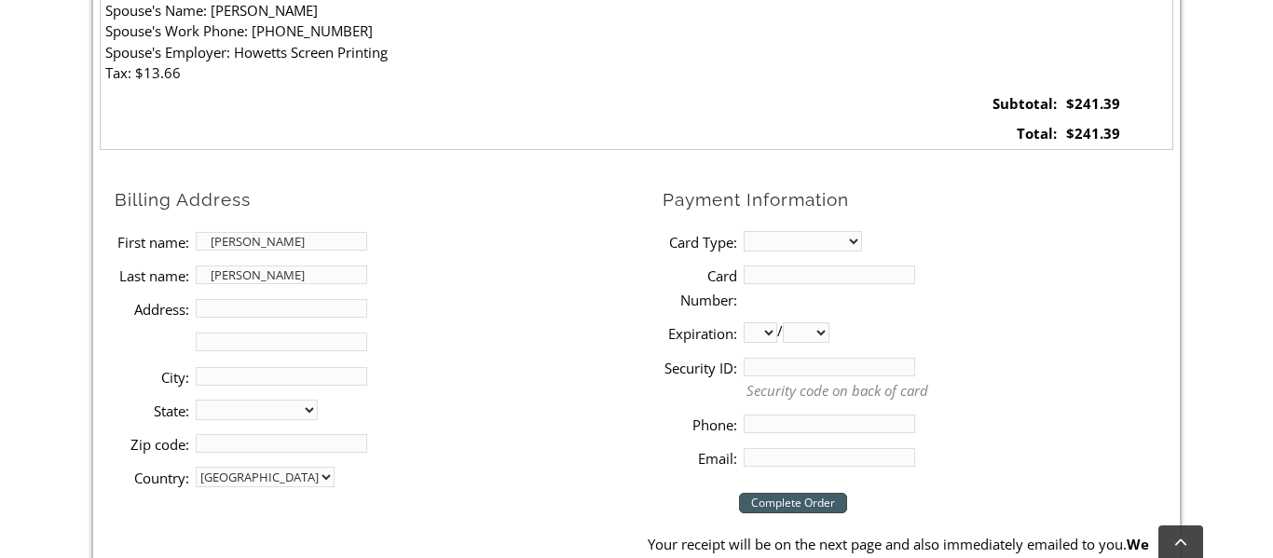
type input "[STREET_ADDRESS][PERSON_NAME]"
type input "[GEOGRAPHIC_DATA]"
select select "PA"
type input "19362"
type input "[EMAIL_ADDRESS][DOMAIN_NAME]"
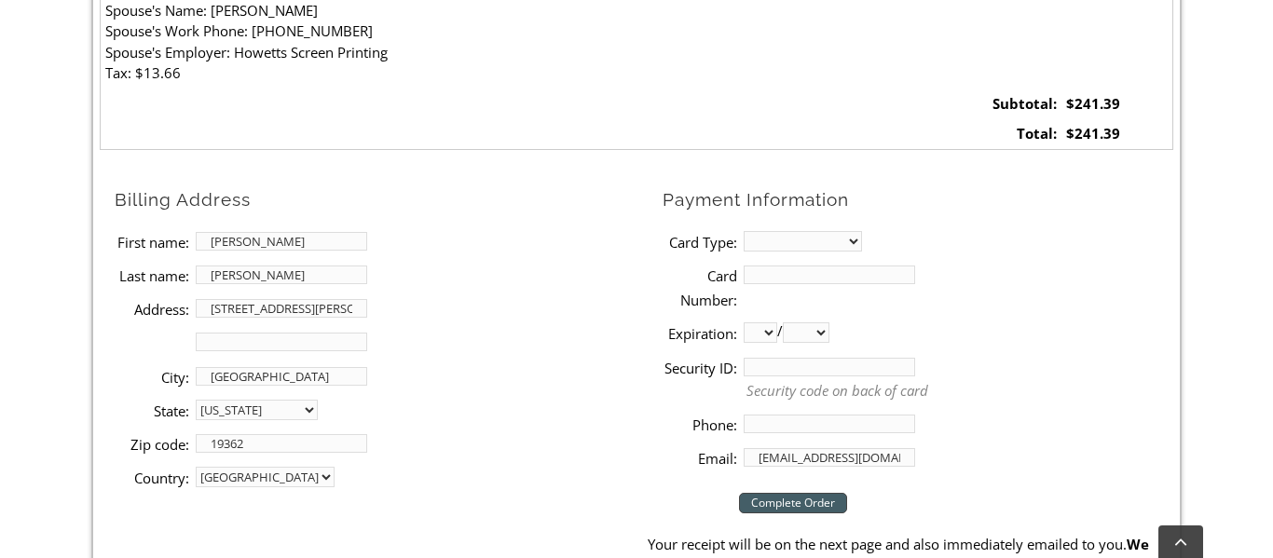
click at [792, 242] on select "MasterCard Visa American Express Discover" at bounding box center [803, 241] width 118 height 21
select select "mastercard"
click at [744, 231] on select "MasterCard Visa American Express Discover" at bounding box center [803, 241] width 118 height 21
click at [785, 274] on input "Card Number:" at bounding box center [830, 275] width 172 height 19
type input "[CREDIT_CARD_NUMBER]"
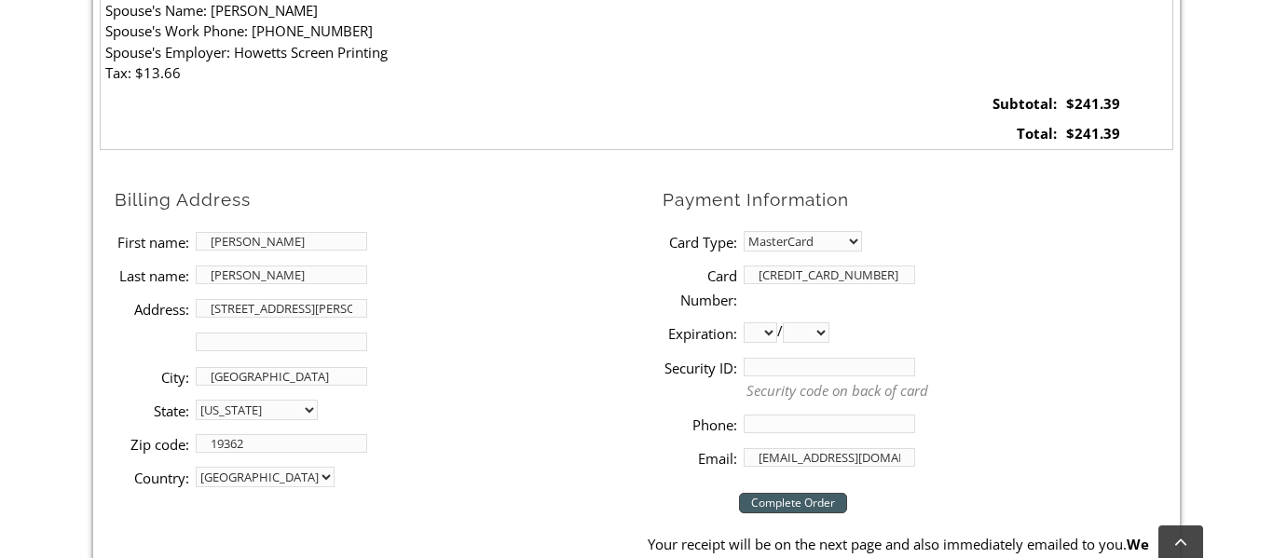
select select "11"
select select "2026"
type input "020"
click at [878, 418] on input "Phone:" at bounding box center [830, 424] width 172 height 19
type input "3023328540"
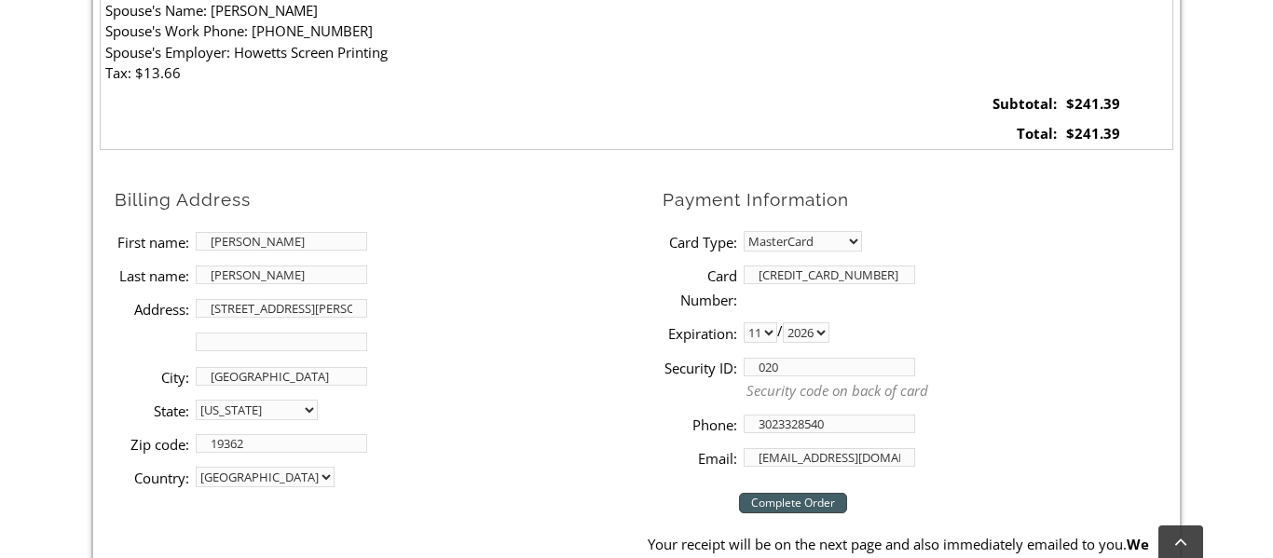
click at [1018, 391] on p "Security code on back of card" at bounding box center [960, 390] width 427 height 21
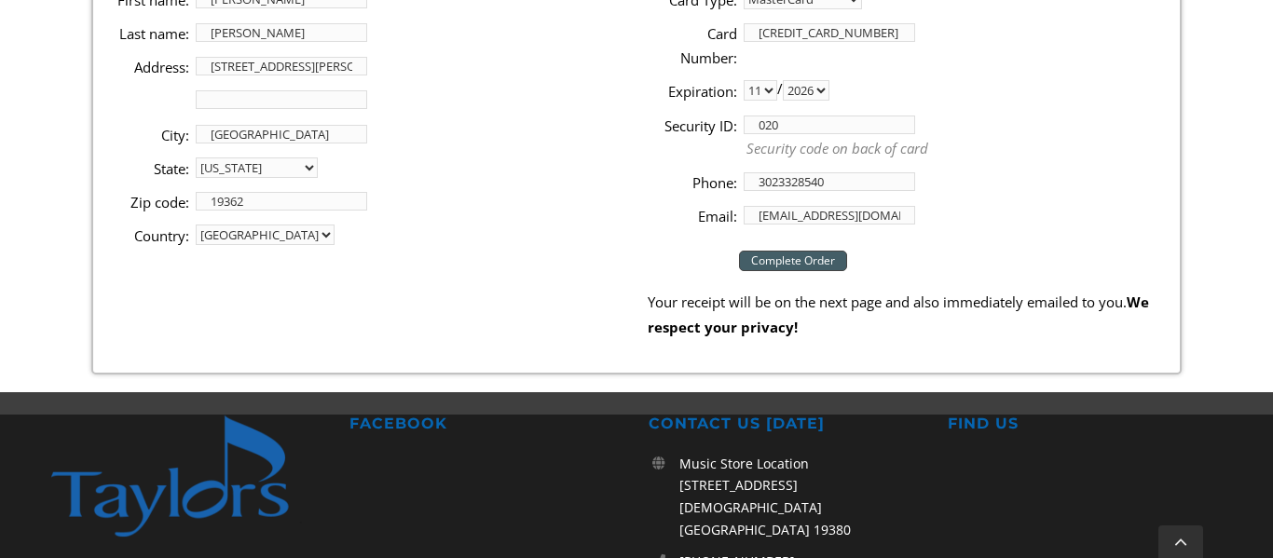
scroll to position [1126, 0]
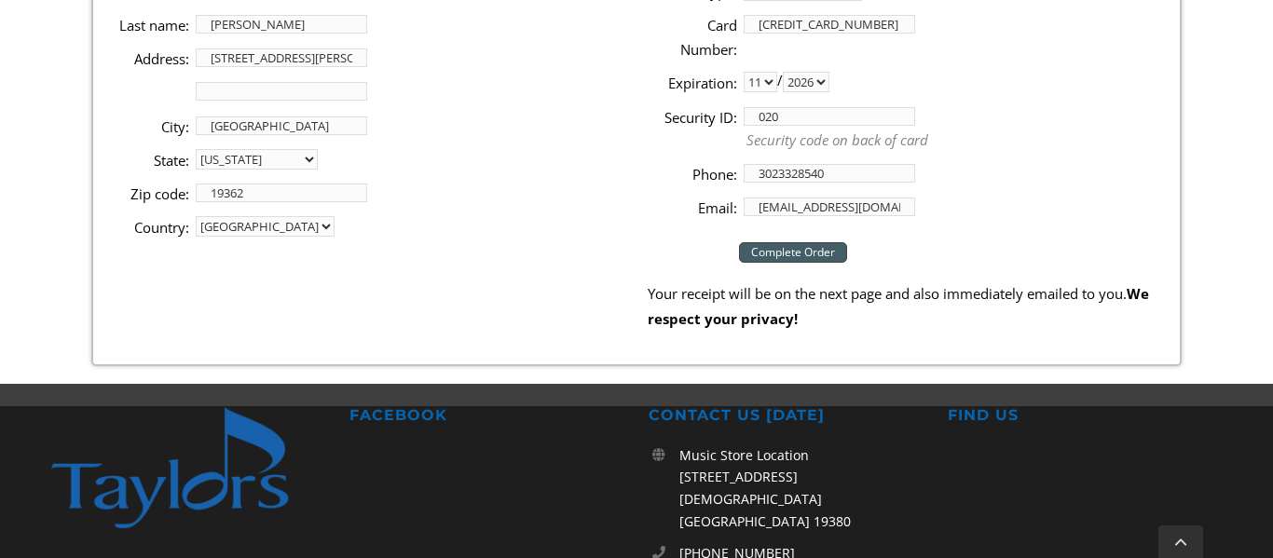
click at [762, 256] on input "Complete Order" at bounding box center [793, 252] width 108 height 21
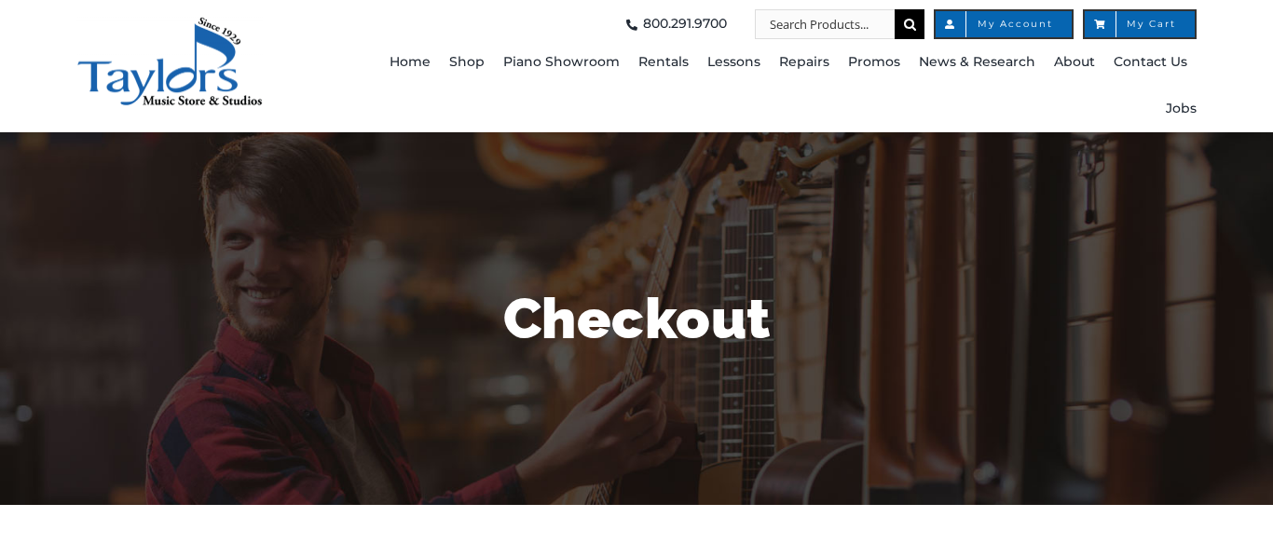
select select "PA"
select select
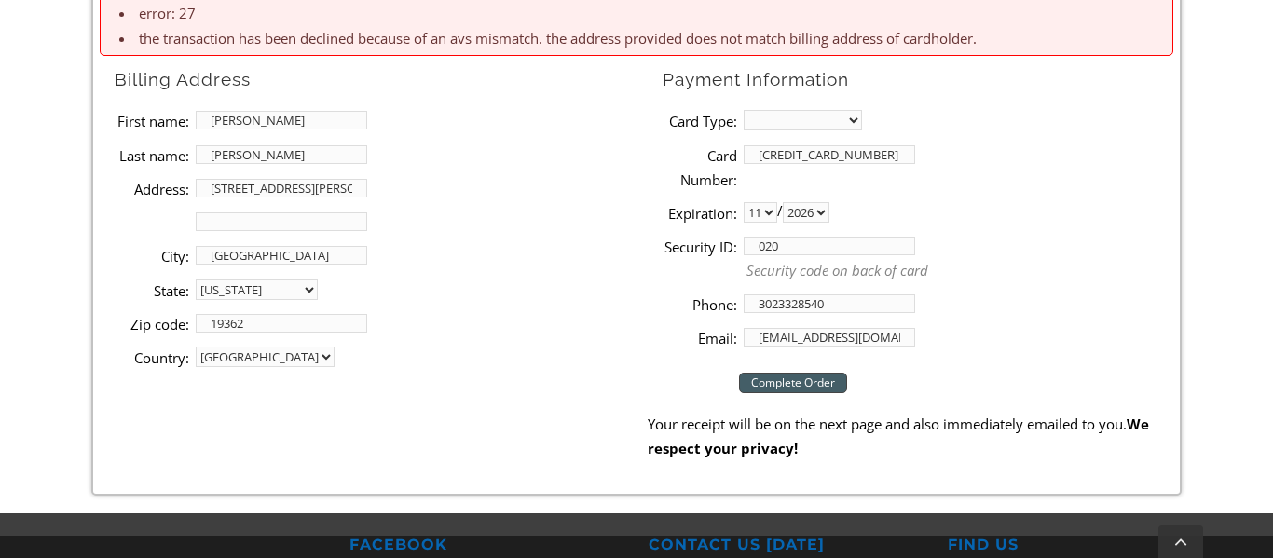
scroll to position [1119, 0]
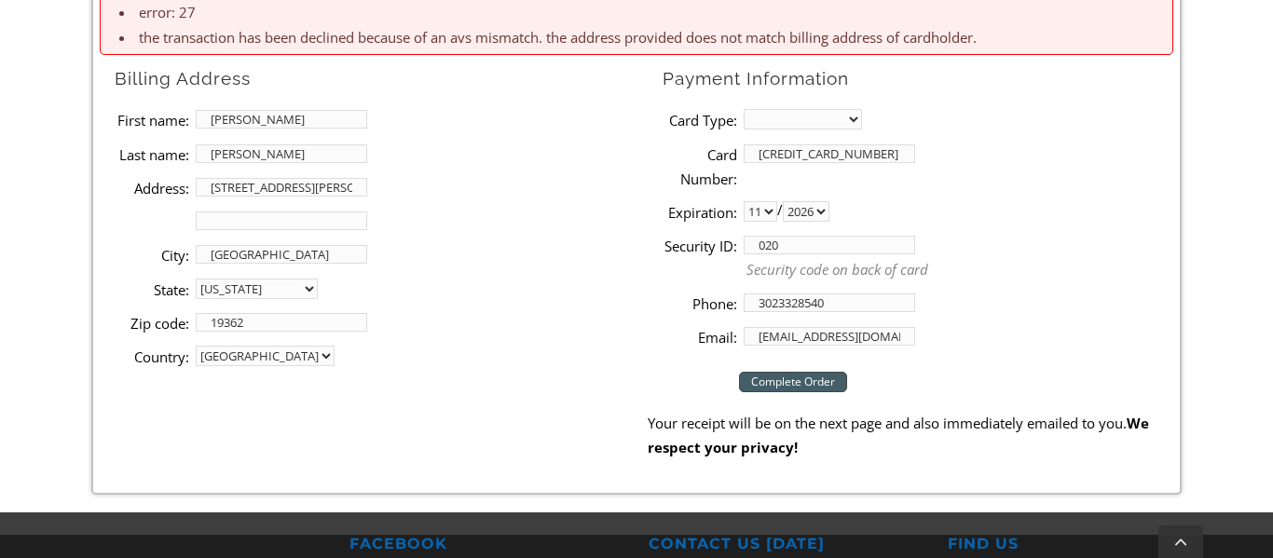
click at [350, 189] on input "[STREET_ADDRESS][PERSON_NAME]" at bounding box center [282, 187] width 172 height 19
drag, startPoint x: 350, startPoint y: 189, endPoint x: 103, endPoint y: 158, distance: 248.1
click at [103, 158] on ul "Billing Address First name: [PERSON_NAME] Last name: [PERSON_NAME] Address: [ST…" at bounding box center [373, 218] width 547 height 309
type input "[STREET_ADDRESS]"
type input "Landenberg"
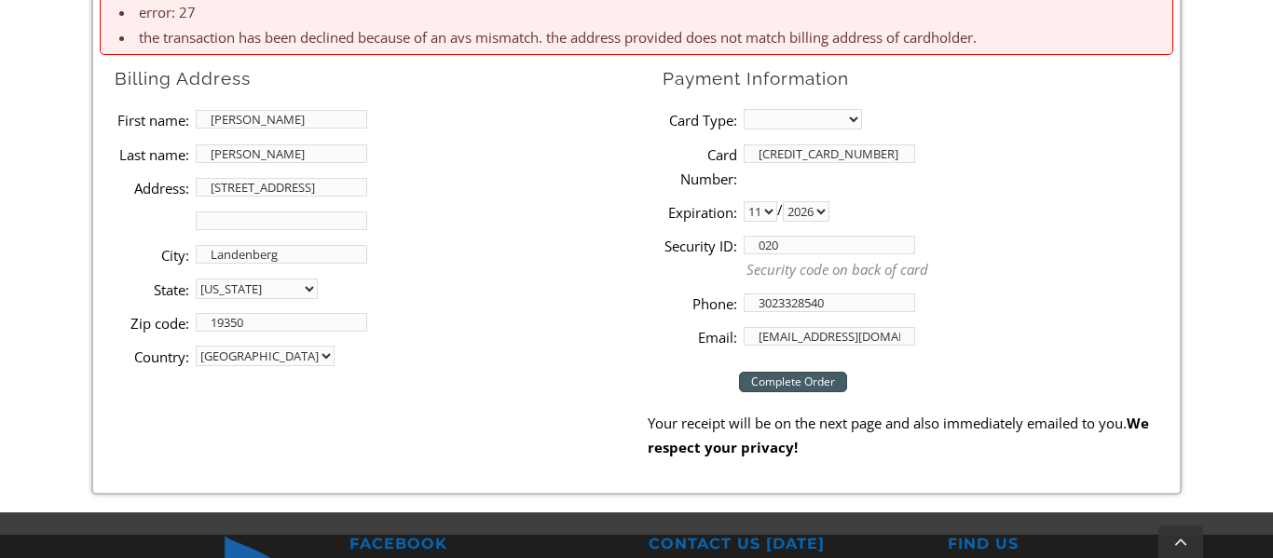
type input "19350"
click at [463, 279] on li "State: [GEOGRAPHIC_DATA] [US_STATE] [US_STATE] [US_STATE] [US_STATE] [US_STATE]…" at bounding box center [381, 289] width 532 height 34
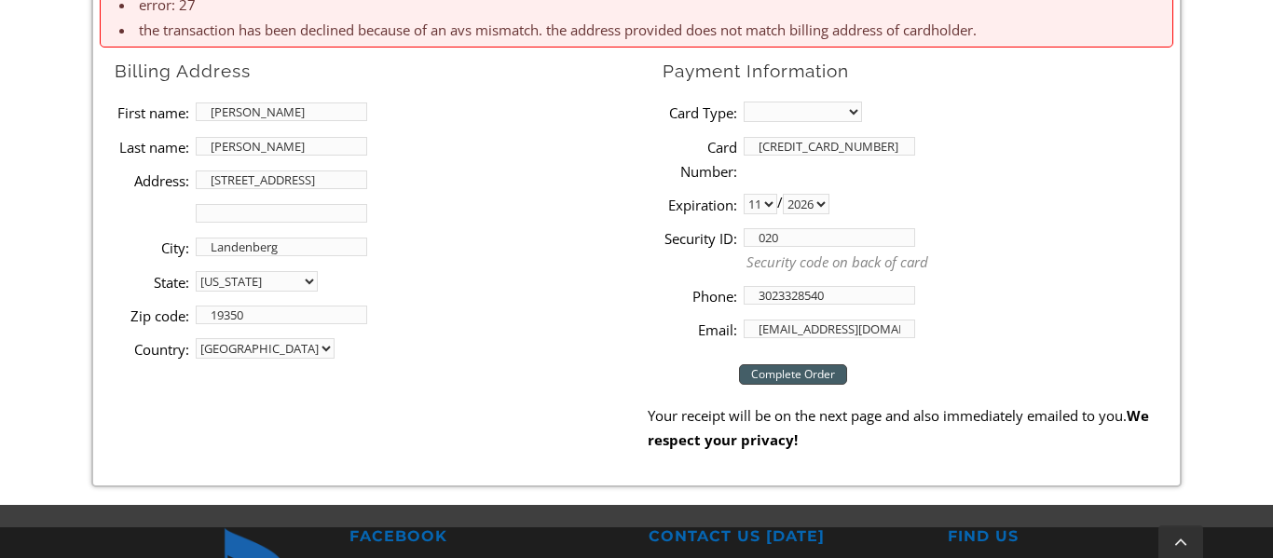
scroll to position [1122, 0]
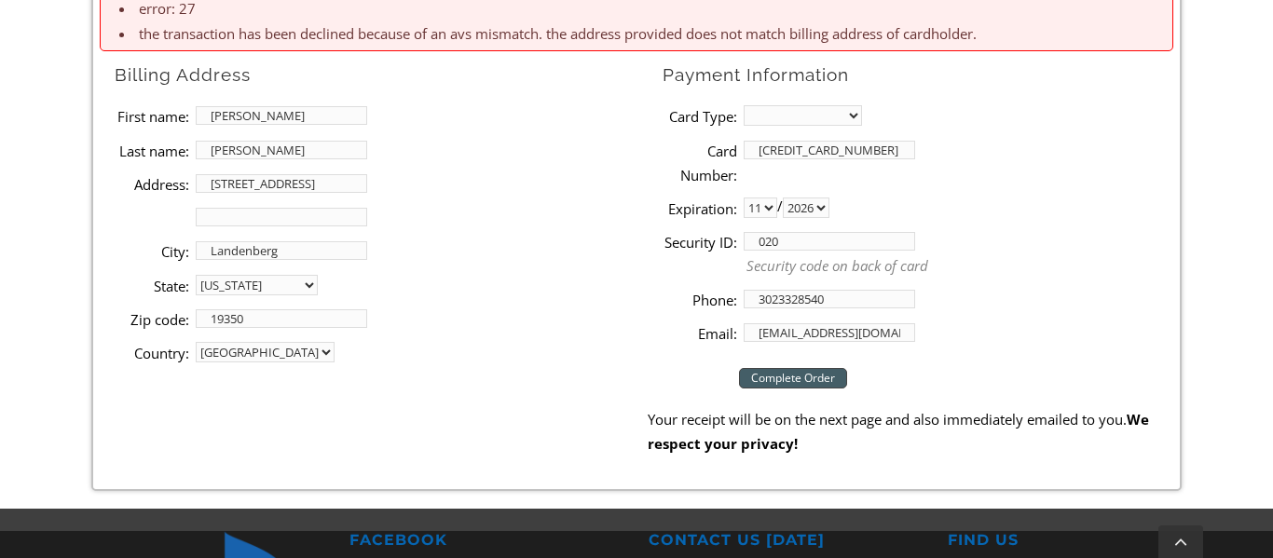
click at [810, 111] on select "MasterCard Visa American Express Discover" at bounding box center [803, 115] width 118 height 21
select select "mastercard"
click at [744, 105] on select "MasterCard Visa American Express Discover" at bounding box center [803, 115] width 118 height 21
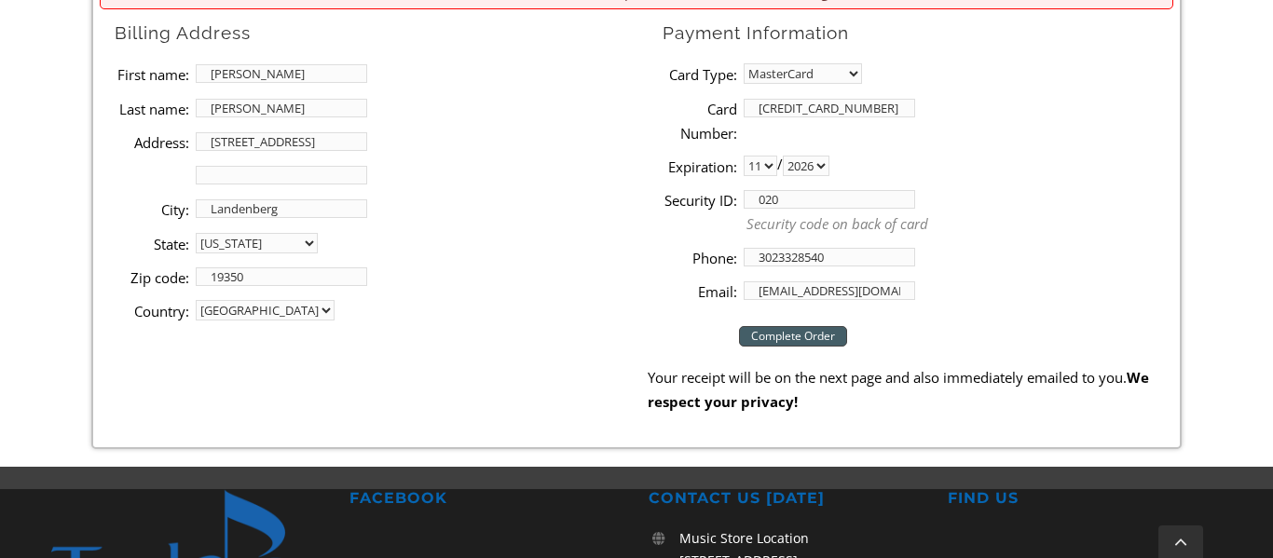
scroll to position [1167, 0]
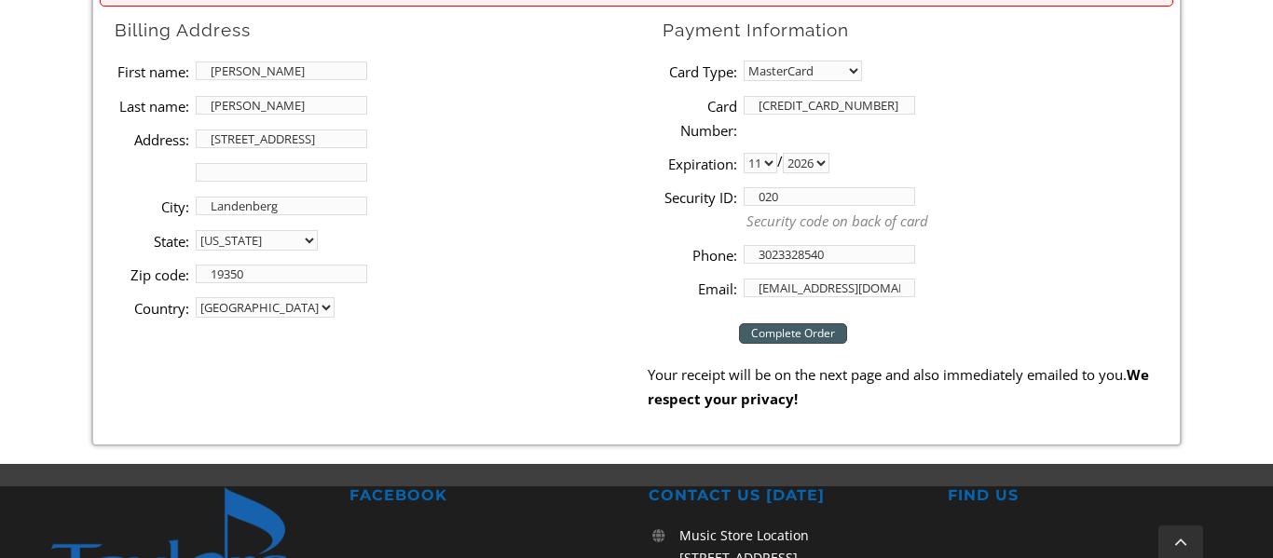
click at [755, 332] on input "Complete Order" at bounding box center [793, 333] width 108 height 21
